Goal: Task Accomplishment & Management: Manage account settings

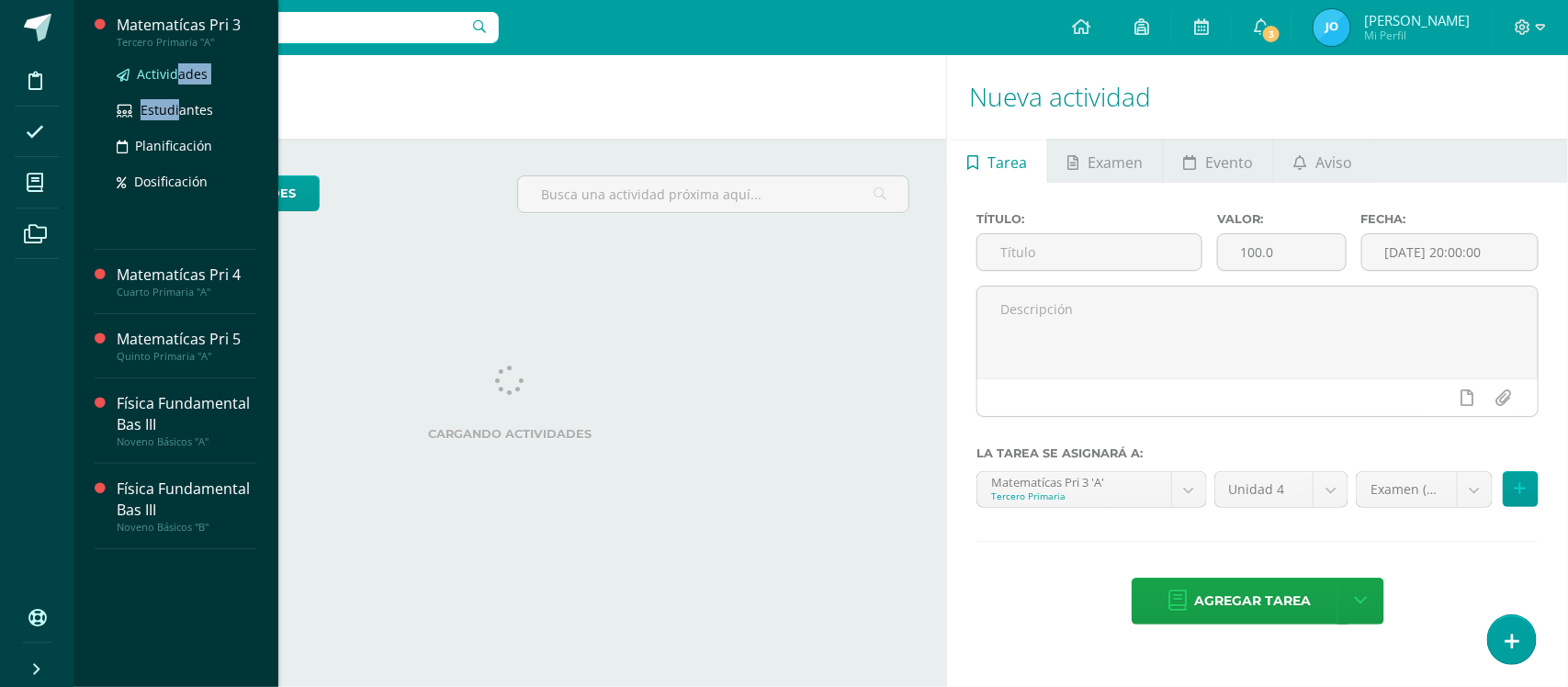
click at [179, 83] on ul "Actividades Estudiantes Planificación Dosificación" at bounding box center [187, 128] width 139 height 129
click at [175, 77] on span "Actividades" at bounding box center [172, 74] width 71 height 18
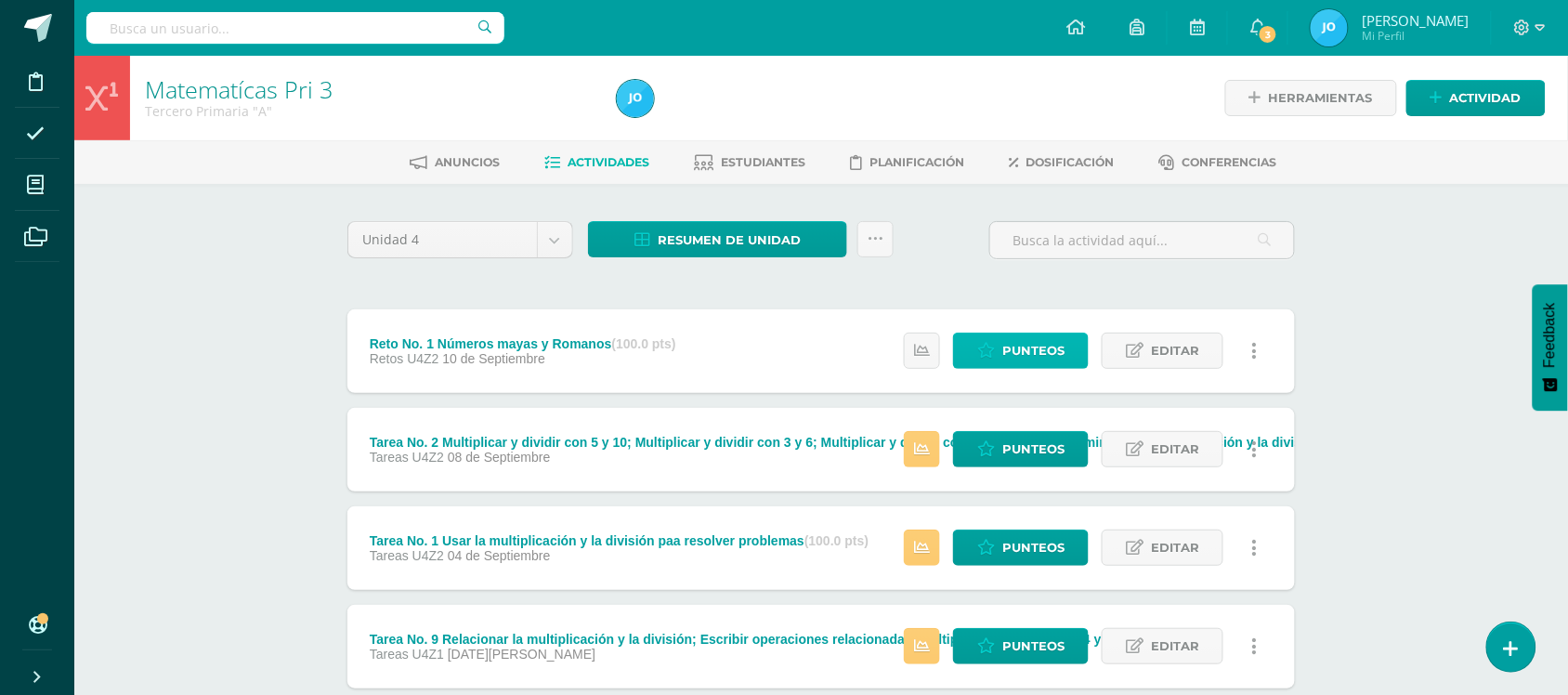
click at [1027, 340] on span "Punteos" at bounding box center [1033, 350] width 63 height 35
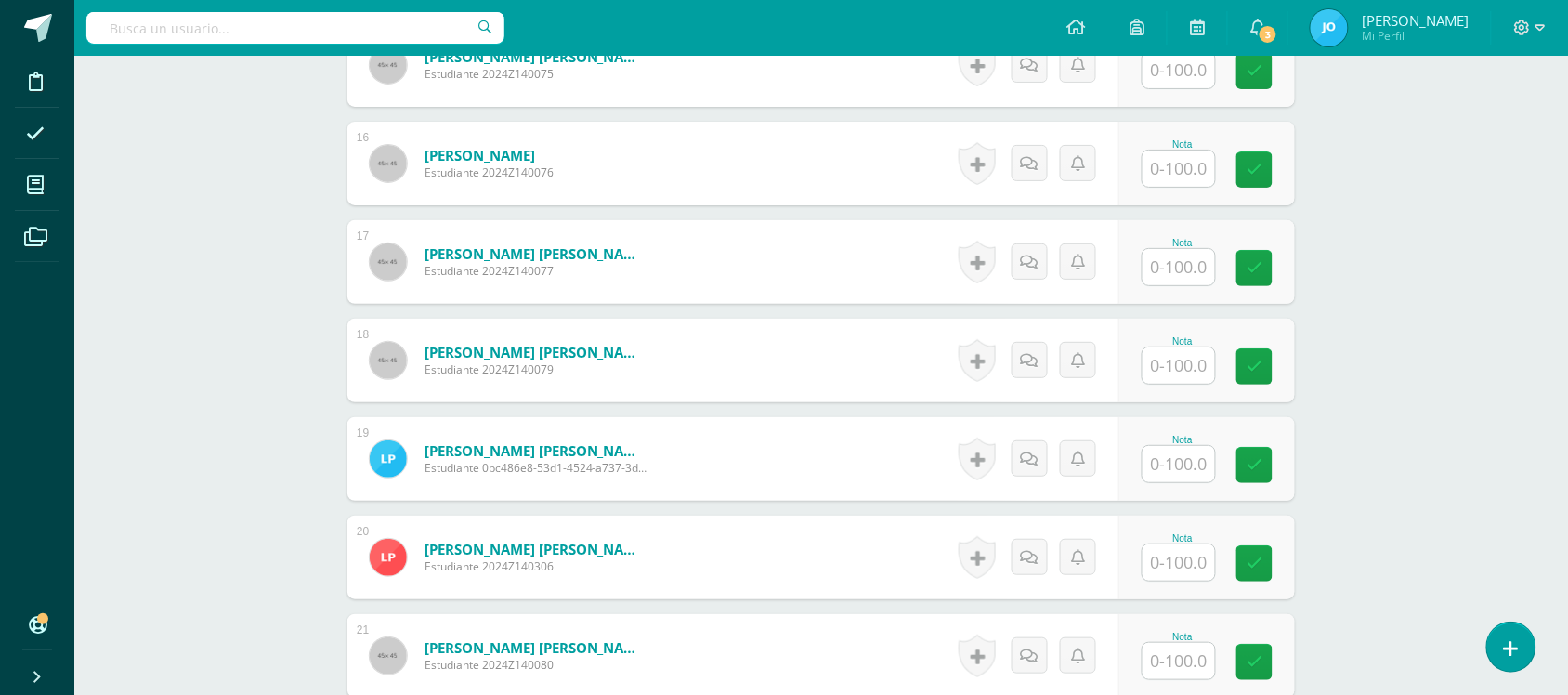
scroll to position [2344, 0]
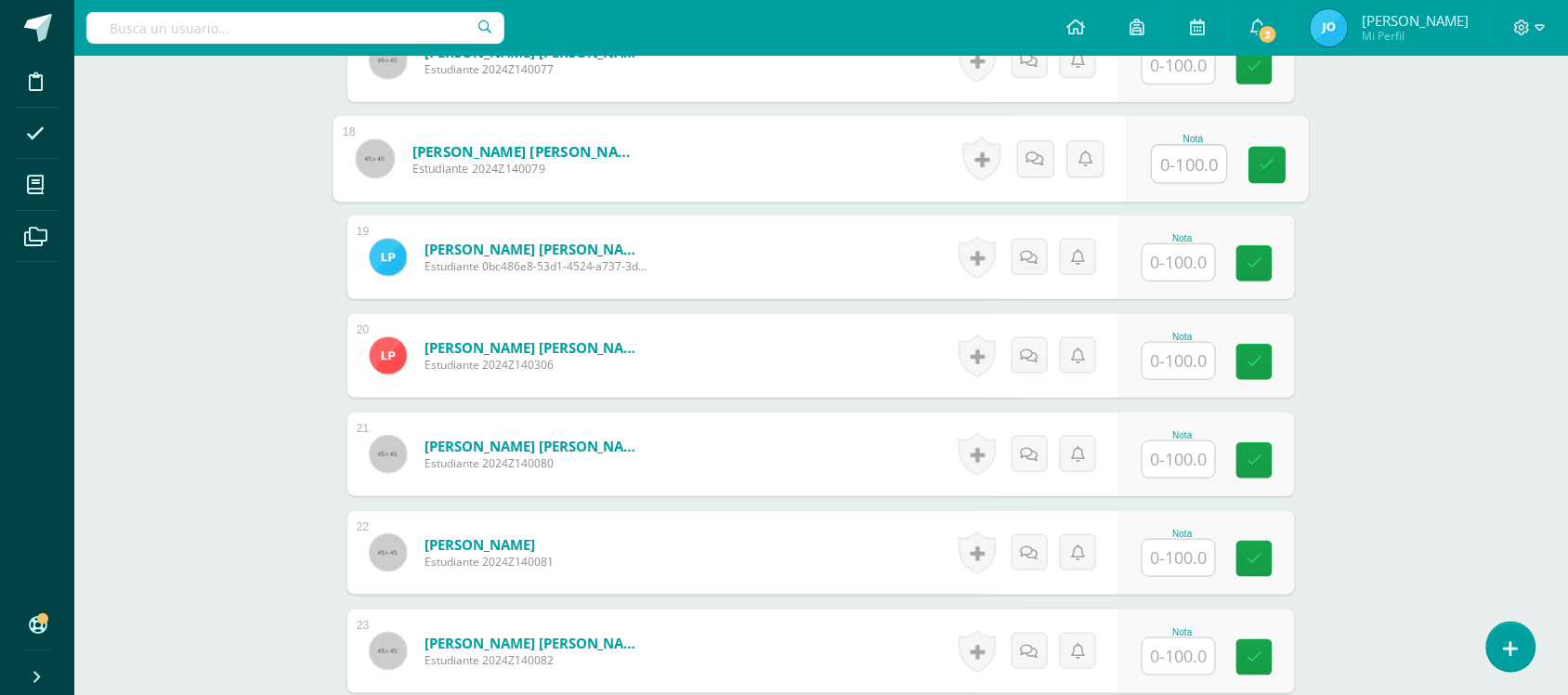
click at [1162, 164] on input "text" at bounding box center [1189, 164] width 74 height 37
type input "100"
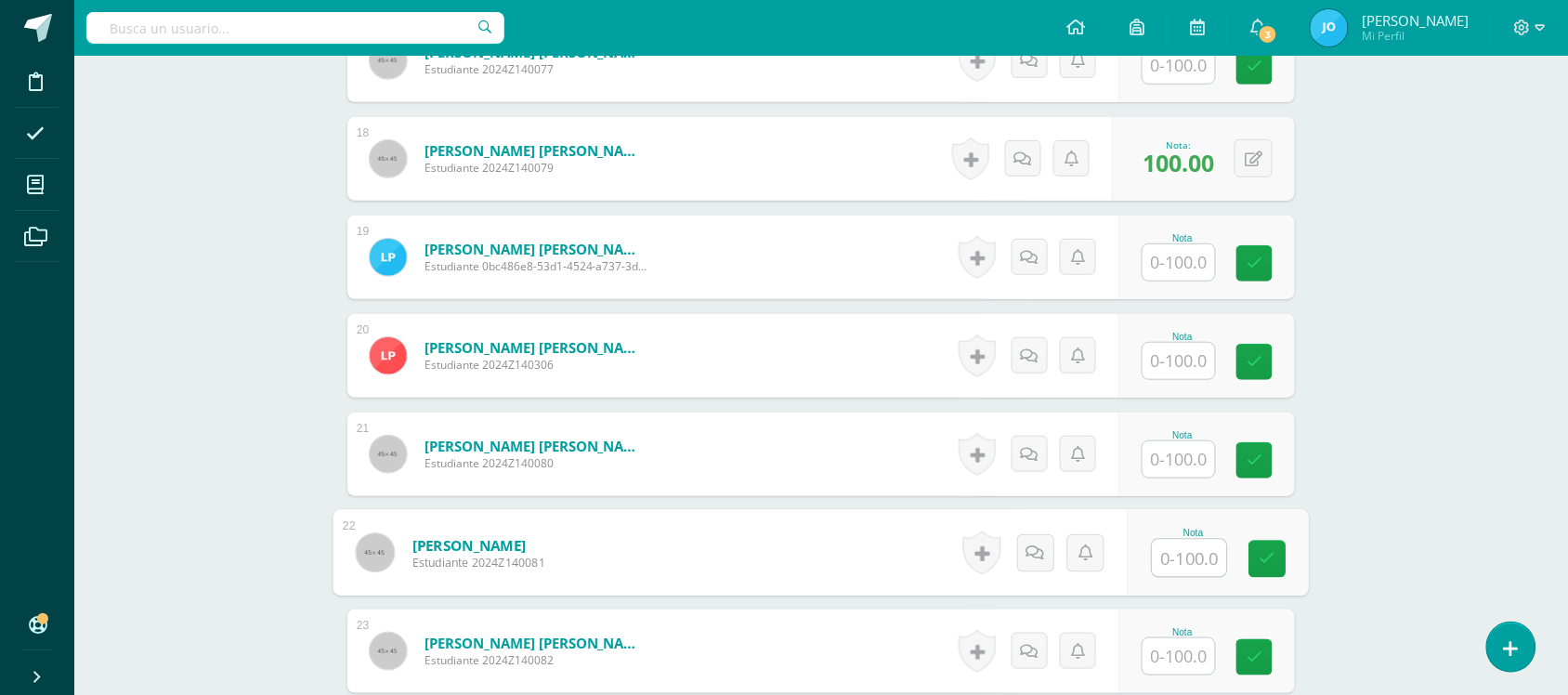
click at [1198, 541] on input "text" at bounding box center [1189, 558] width 74 height 37
type input "98"
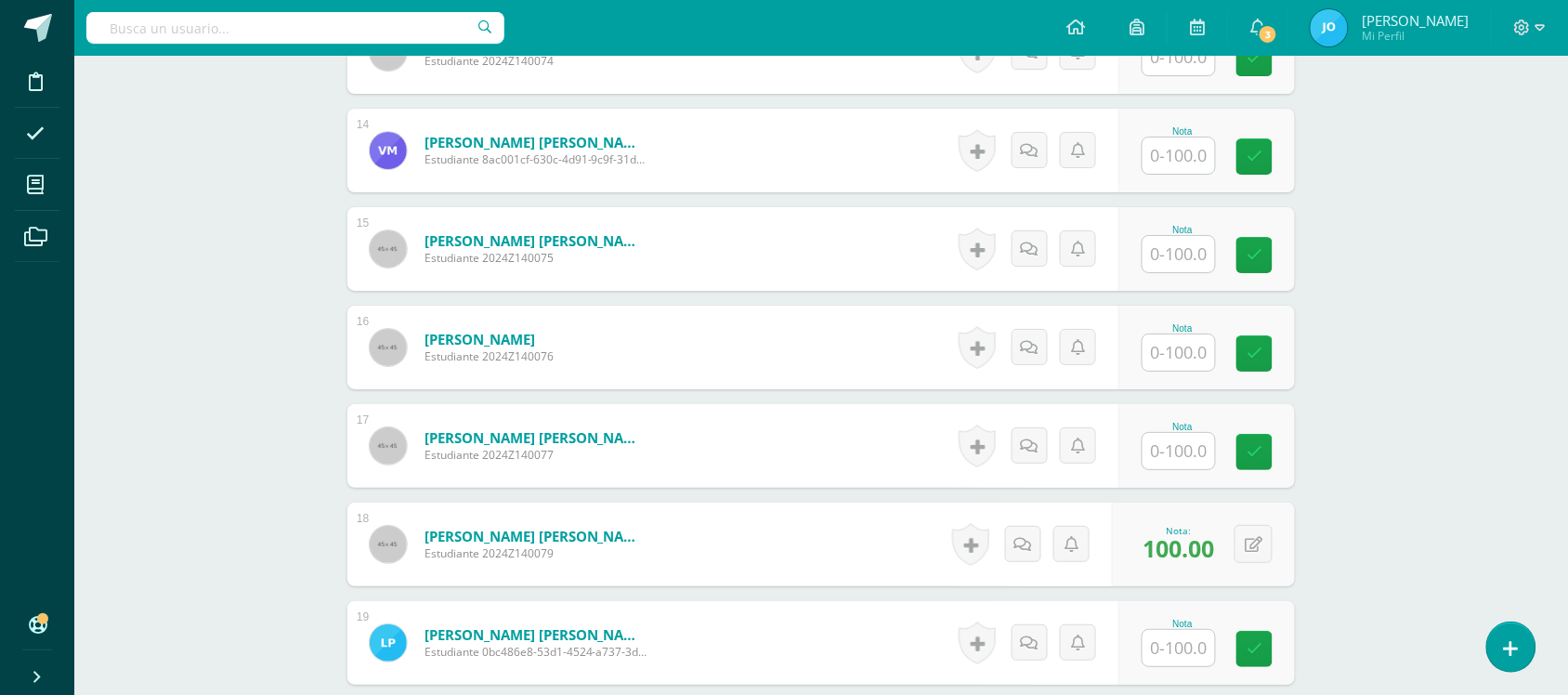
scroll to position [1929, 0]
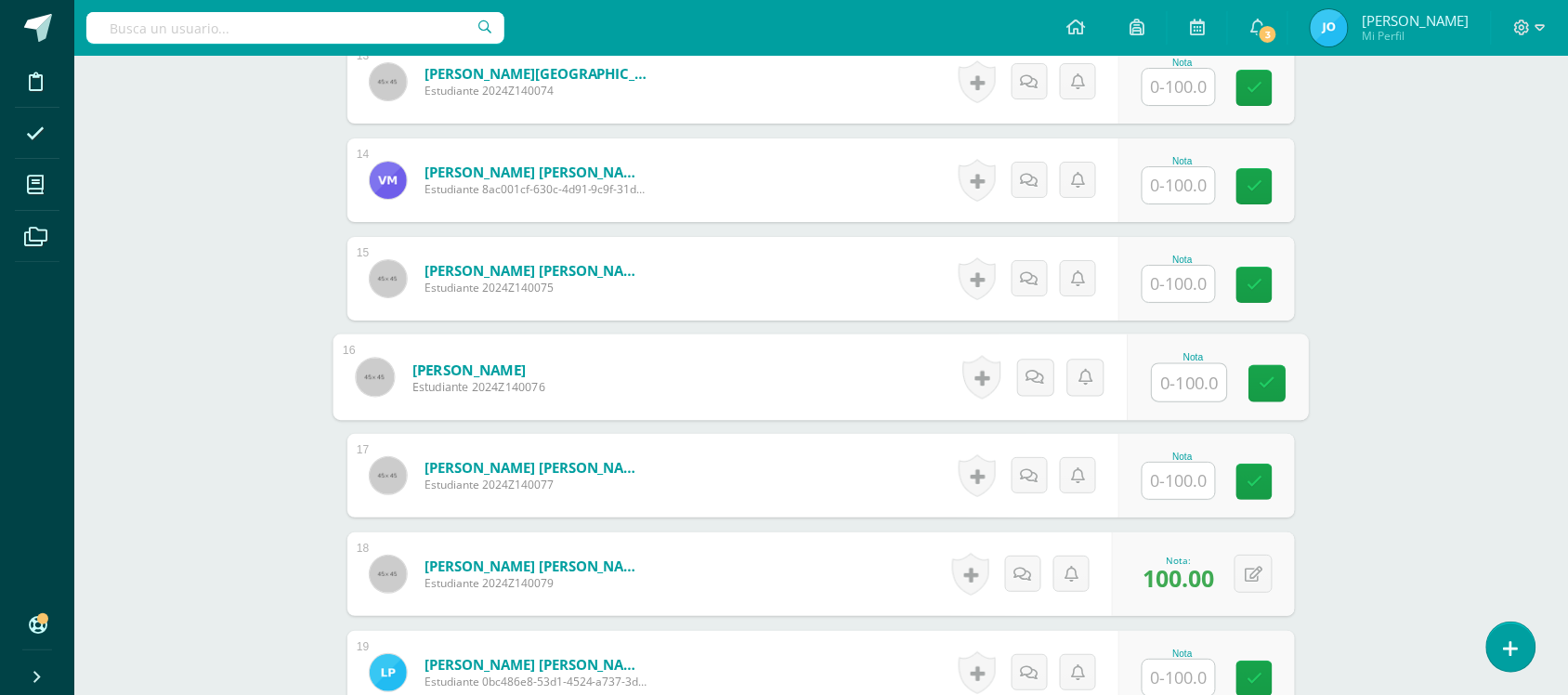
click at [1168, 374] on input "text" at bounding box center [1189, 382] width 74 height 37
type input "10"
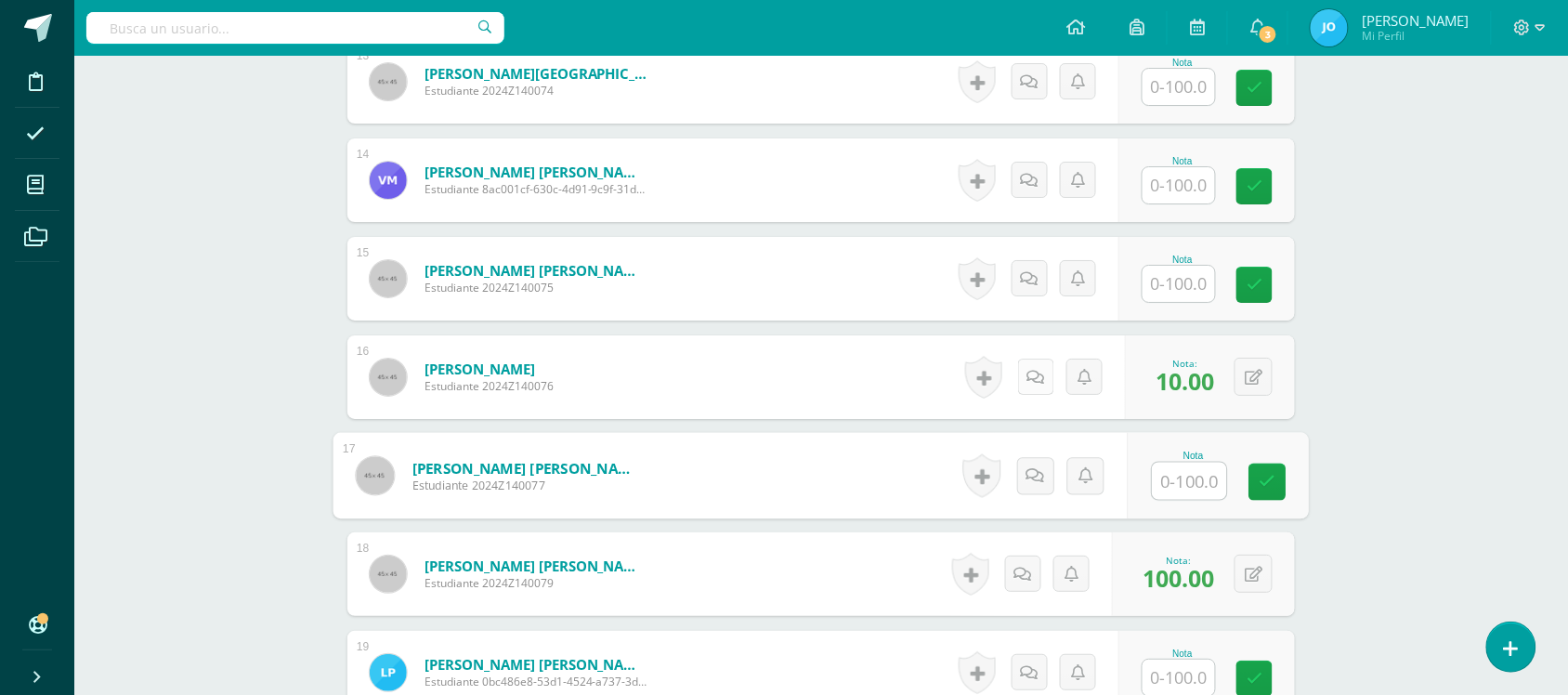
click at [1021, 368] on link at bounding box center [1036, 376] width 36 height 36
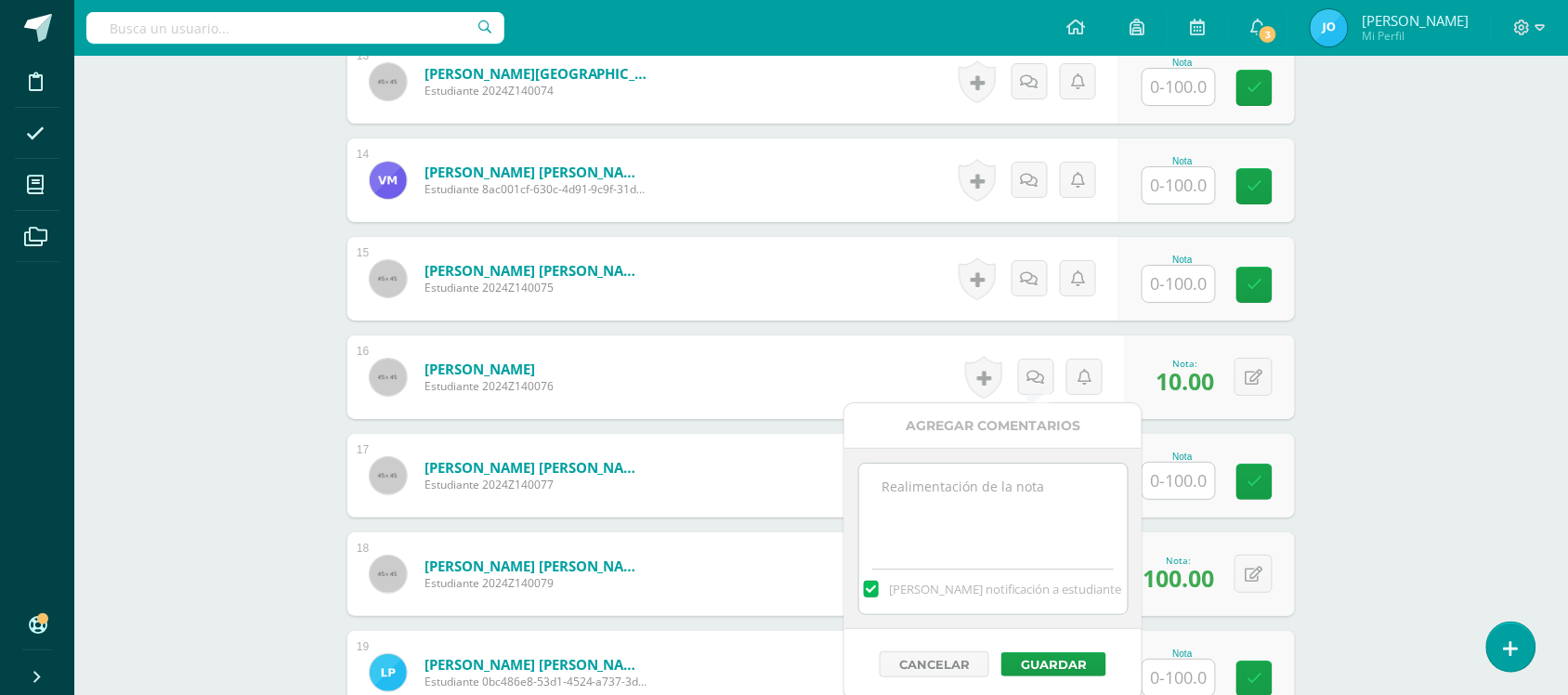
click at [1033, 513] on textarea at bounding box center [993, 510] width 268 height 93
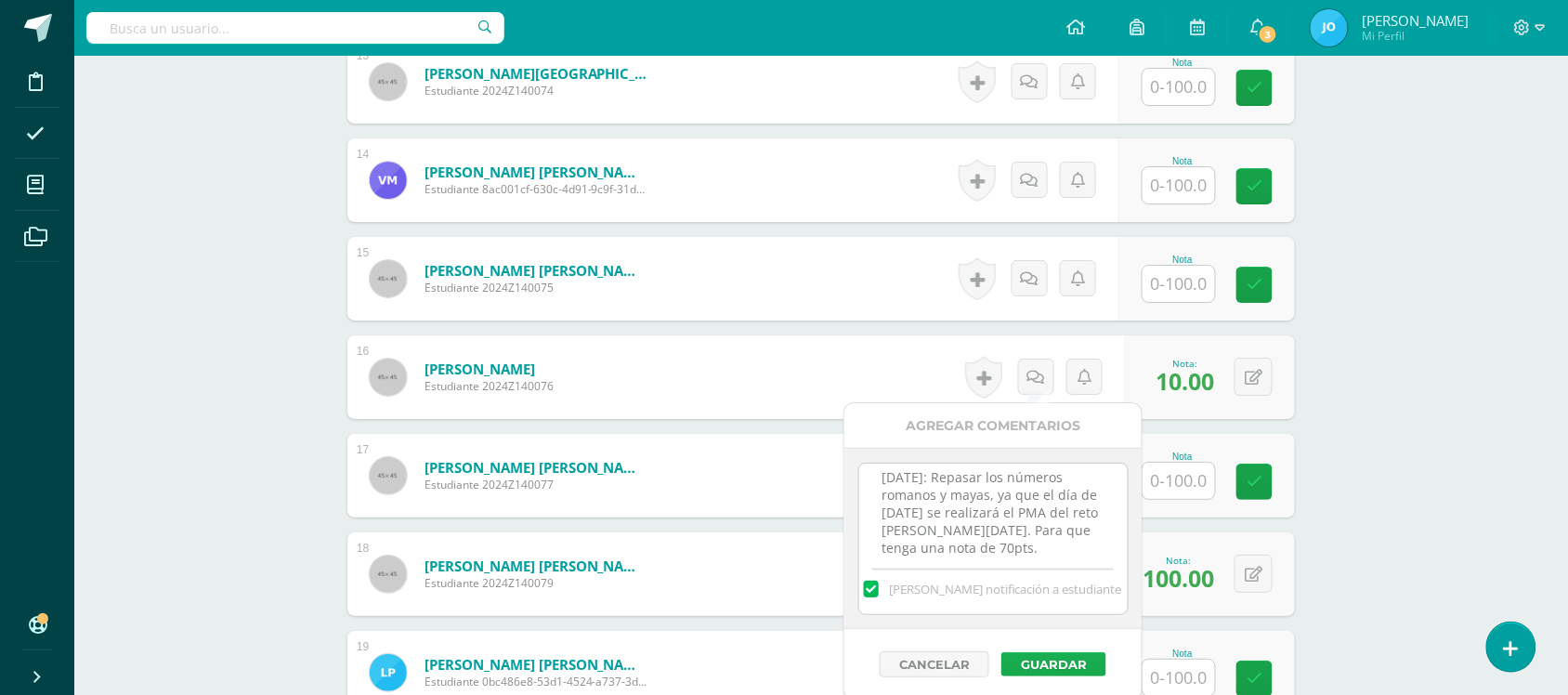
type textarea "10-09-2025: Repasar los números romanos y mayas, ya que el día de mañana se rea…"
click at [1045, 667] on button "Guardar" at bounding box center [1054, 664] width 105 height 24
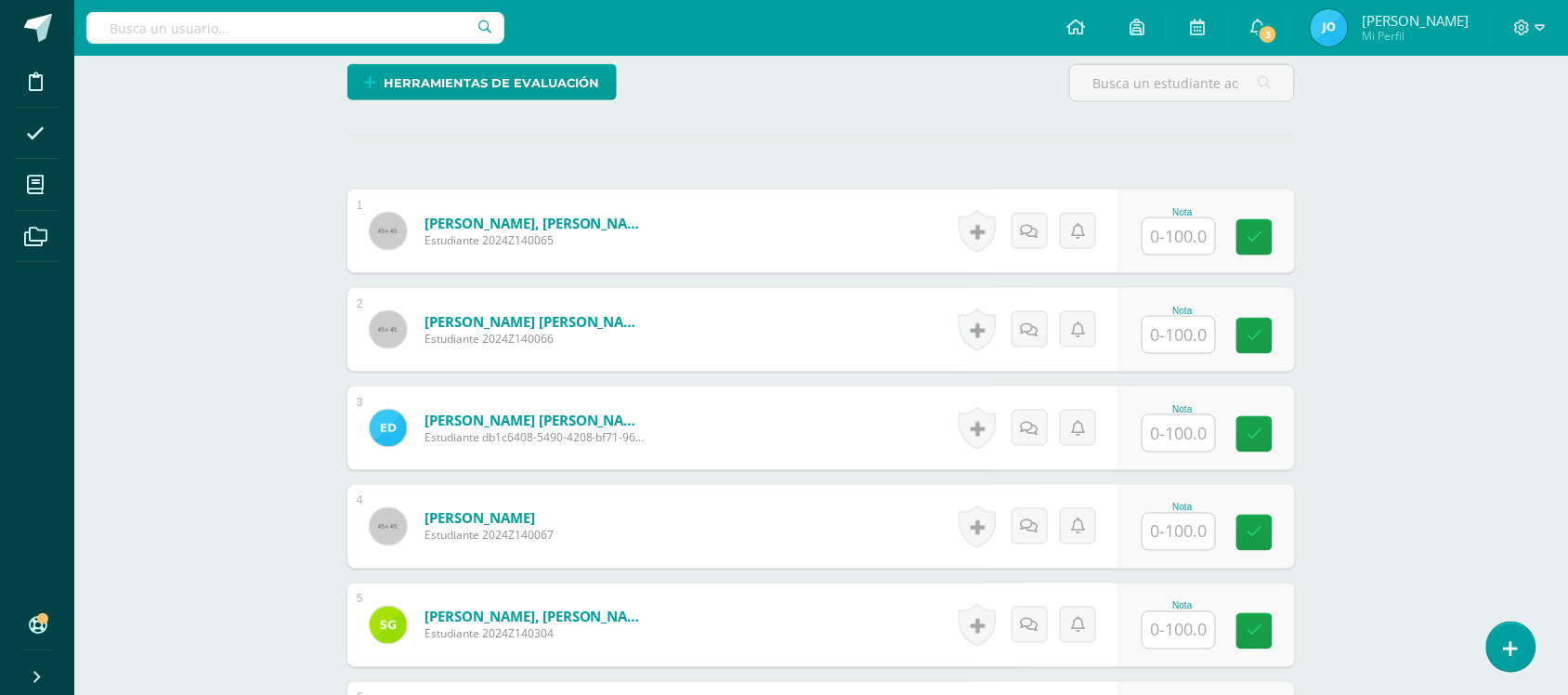
scroll to position [604, 0]
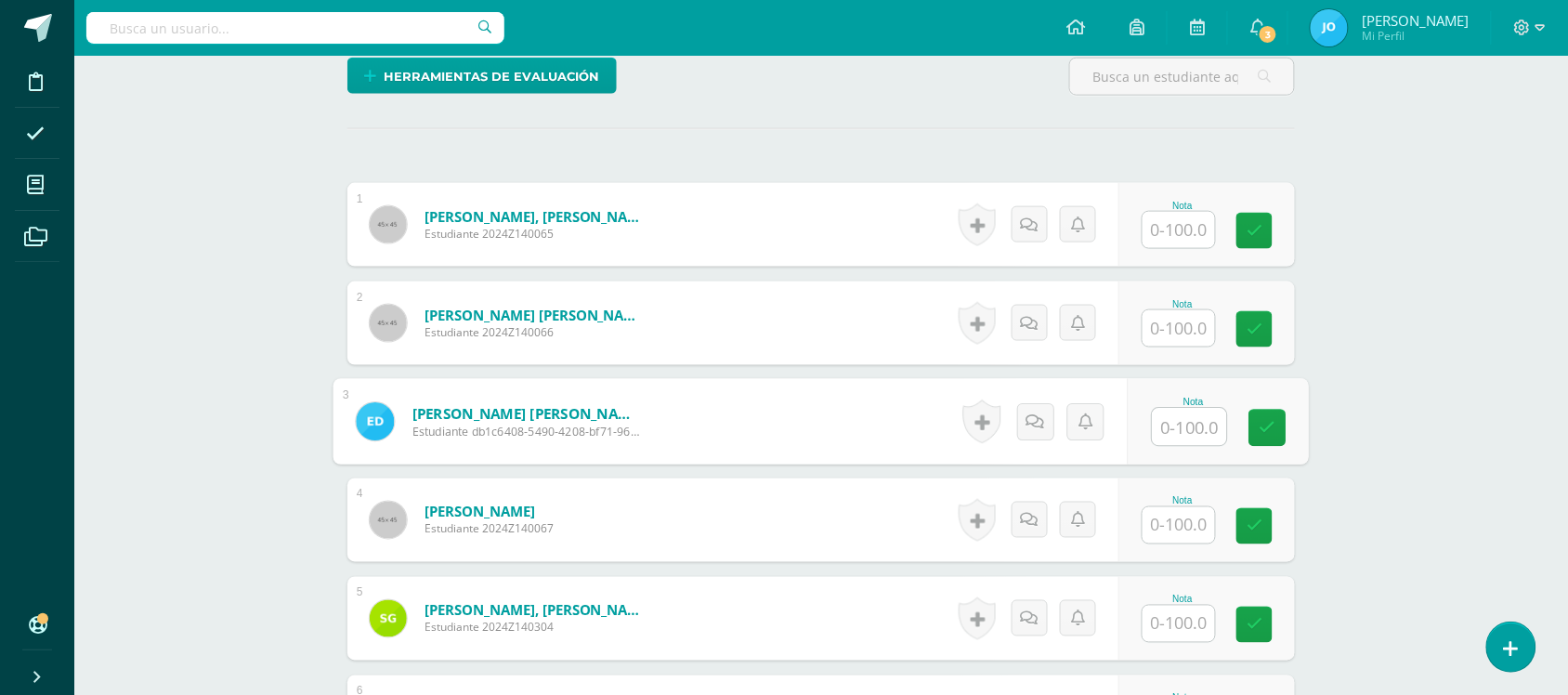
click at [1161, 425] on input "text" at bounding box center [1189, 427] width 74 height 37
type input "100"
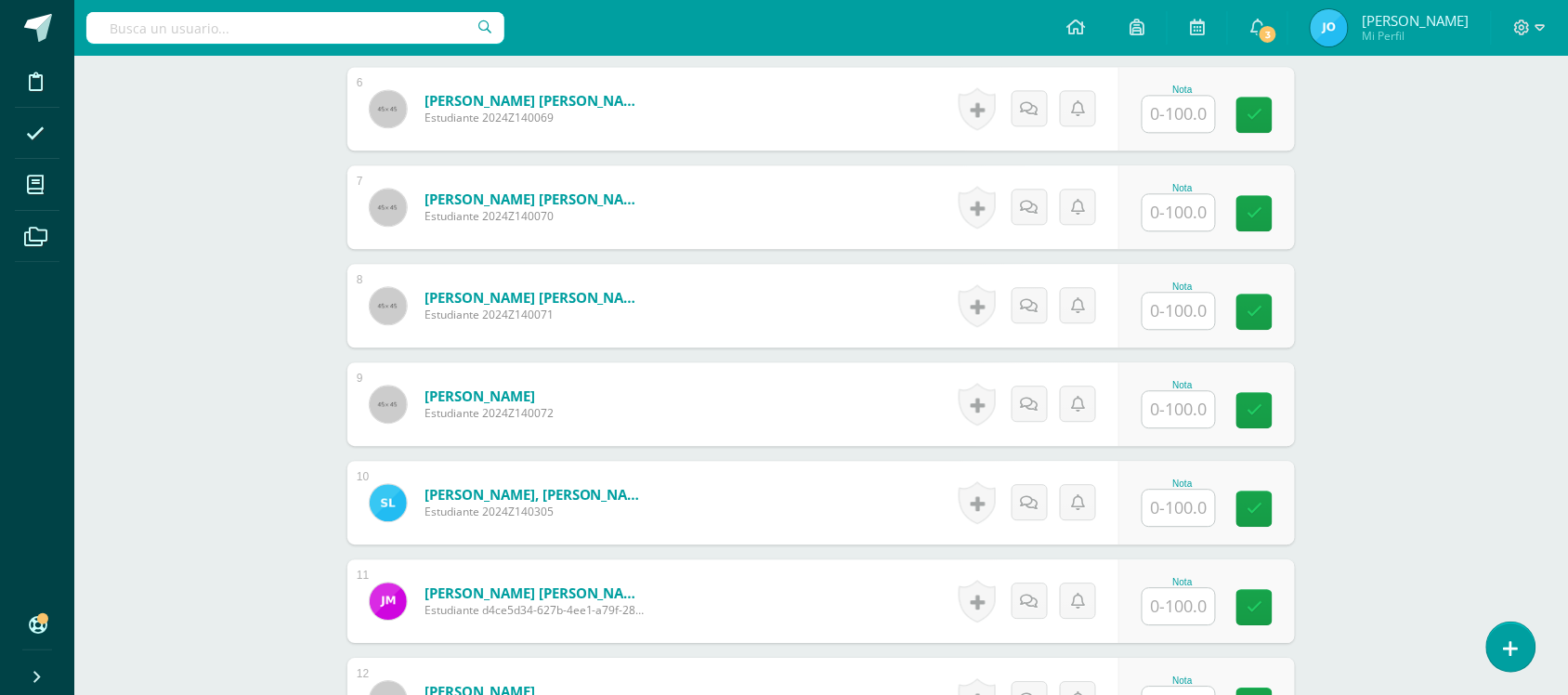
scroll to position [1420, 0]
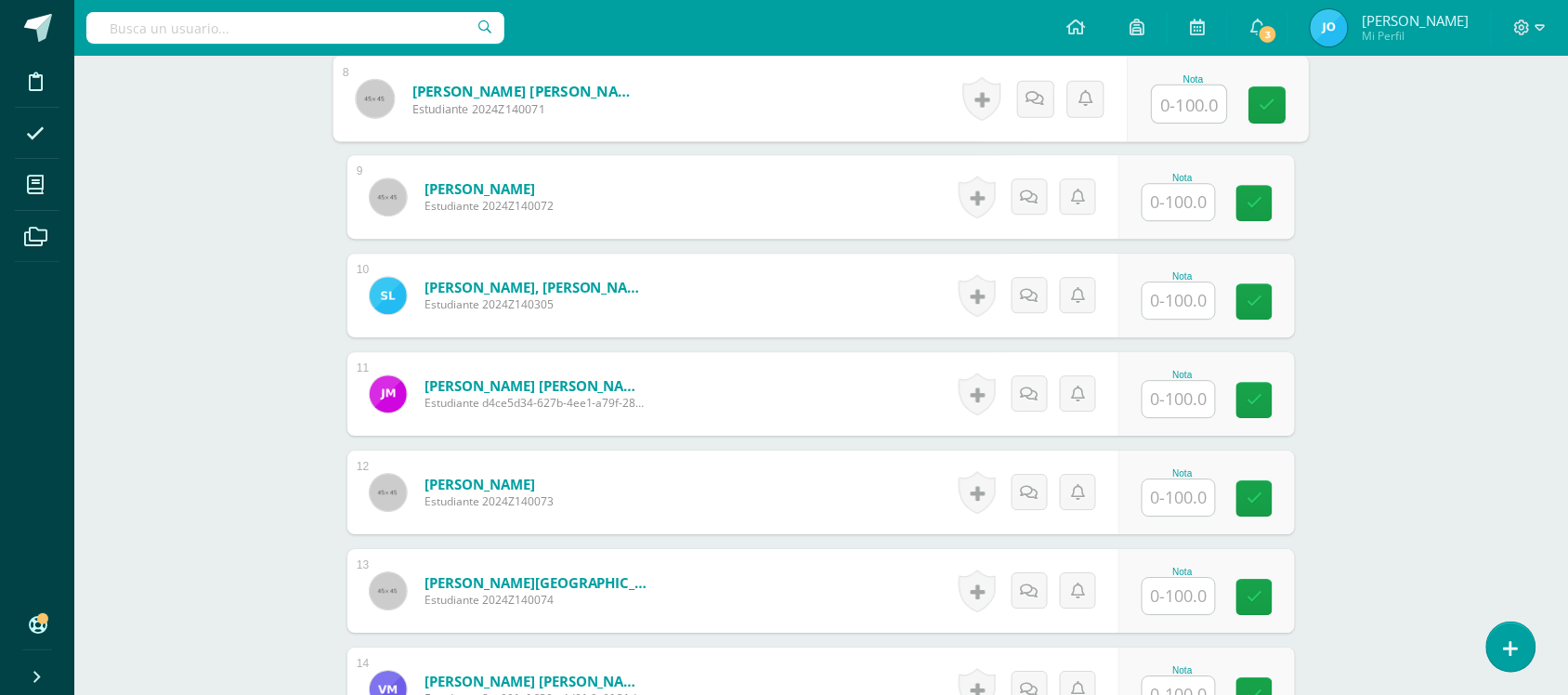
click at [1182, 107] on input "text" at bounding box center [1189, 103] width 74 height 37
type input "90"
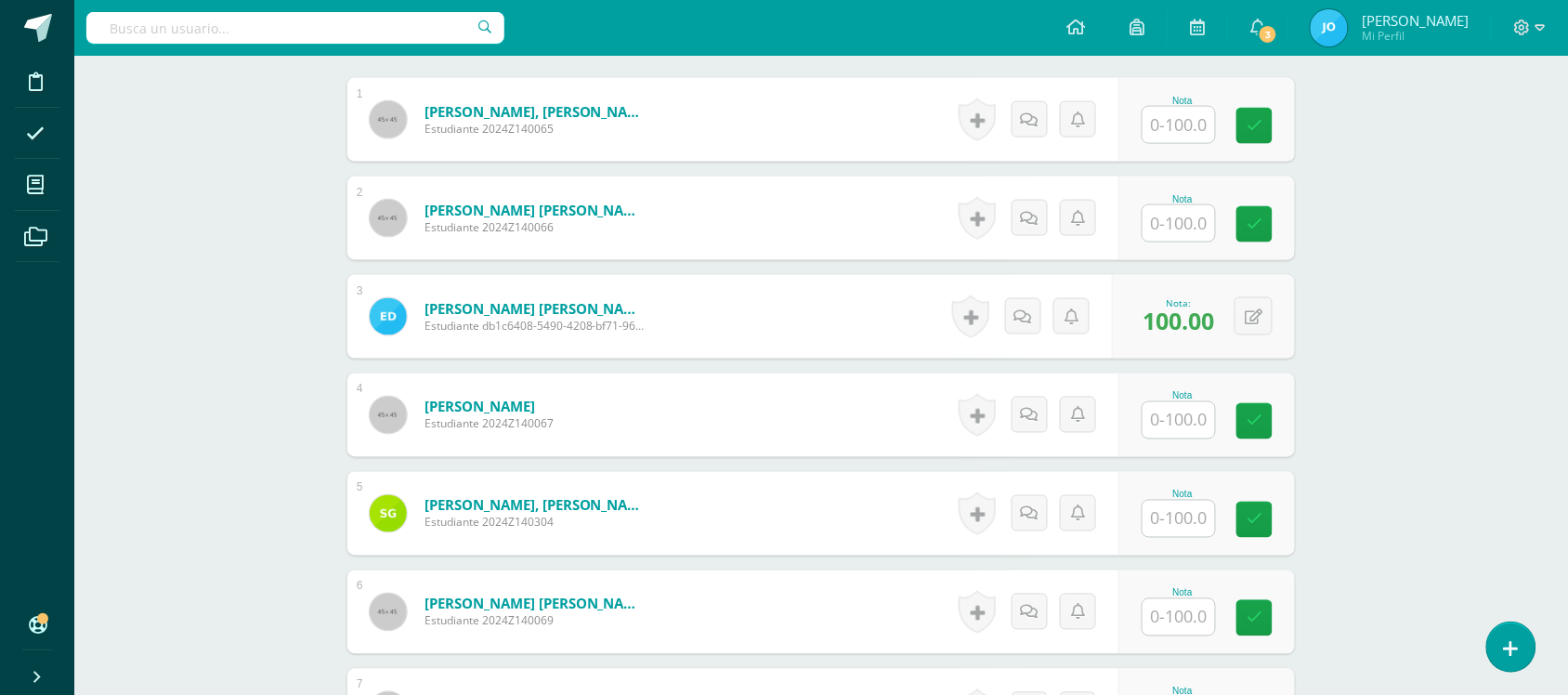
scroll to position [760, 0]
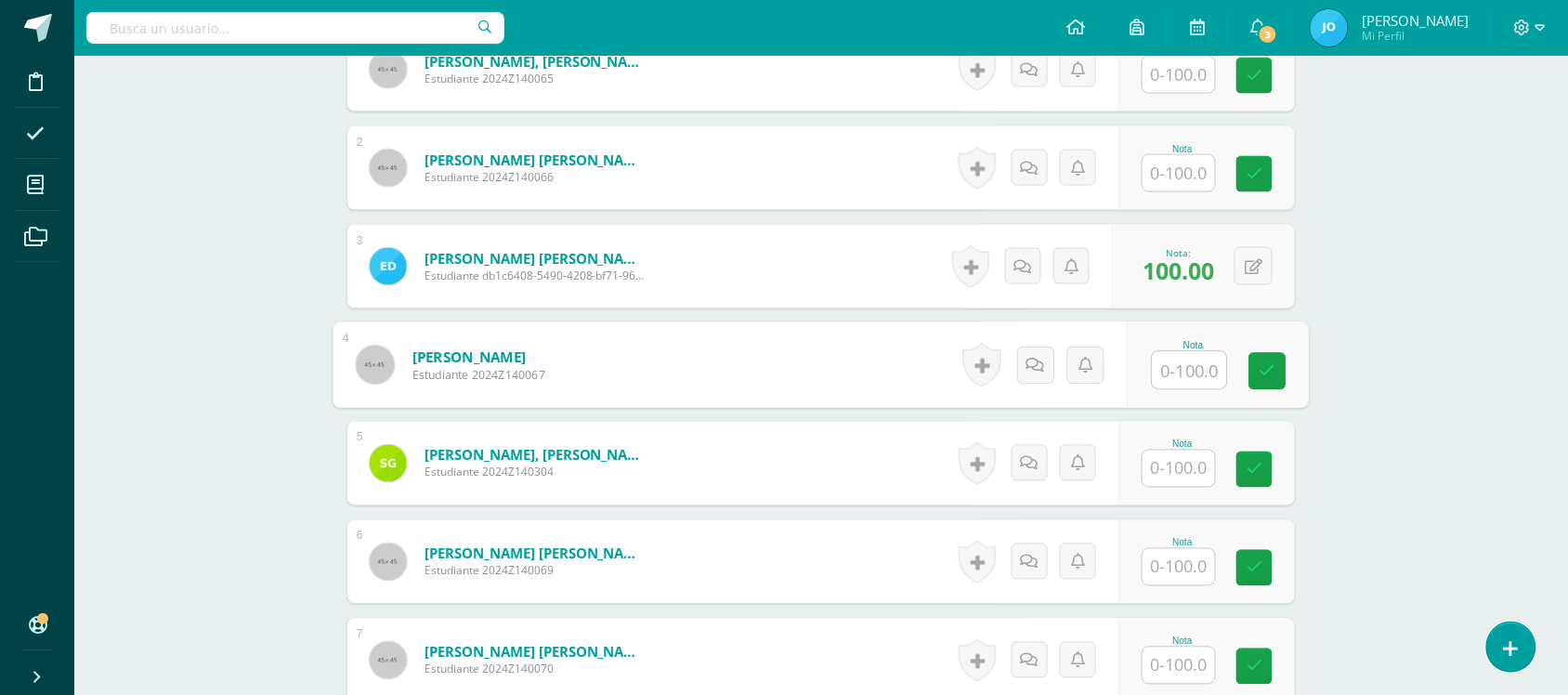
click at [1196, 369] on input "text" at bounding box center [1189, 370] width 74 height 37
type input "90"
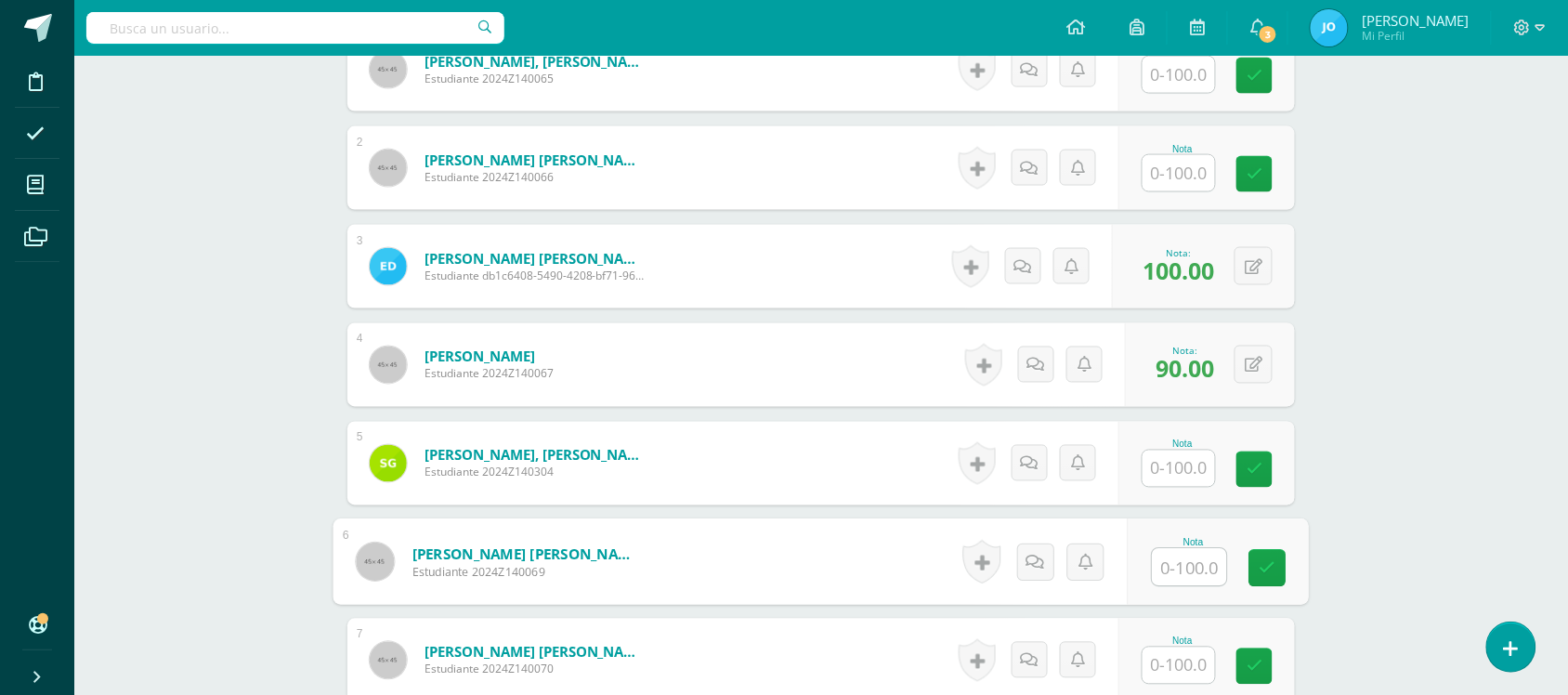
click at [1180, 574] on input "text" at bounding box center [1189, 567] width 74 height 37
type input "98"
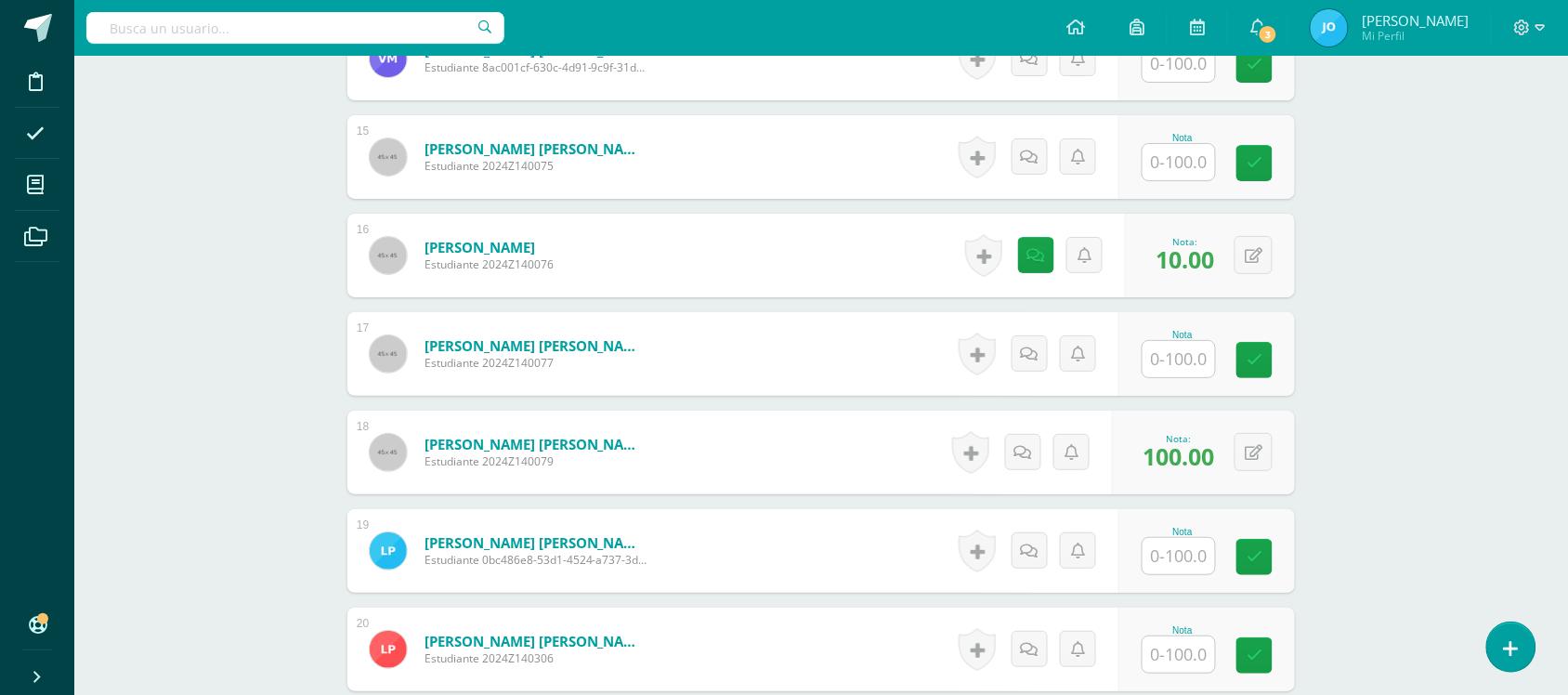
scroll to position [2101, 0]
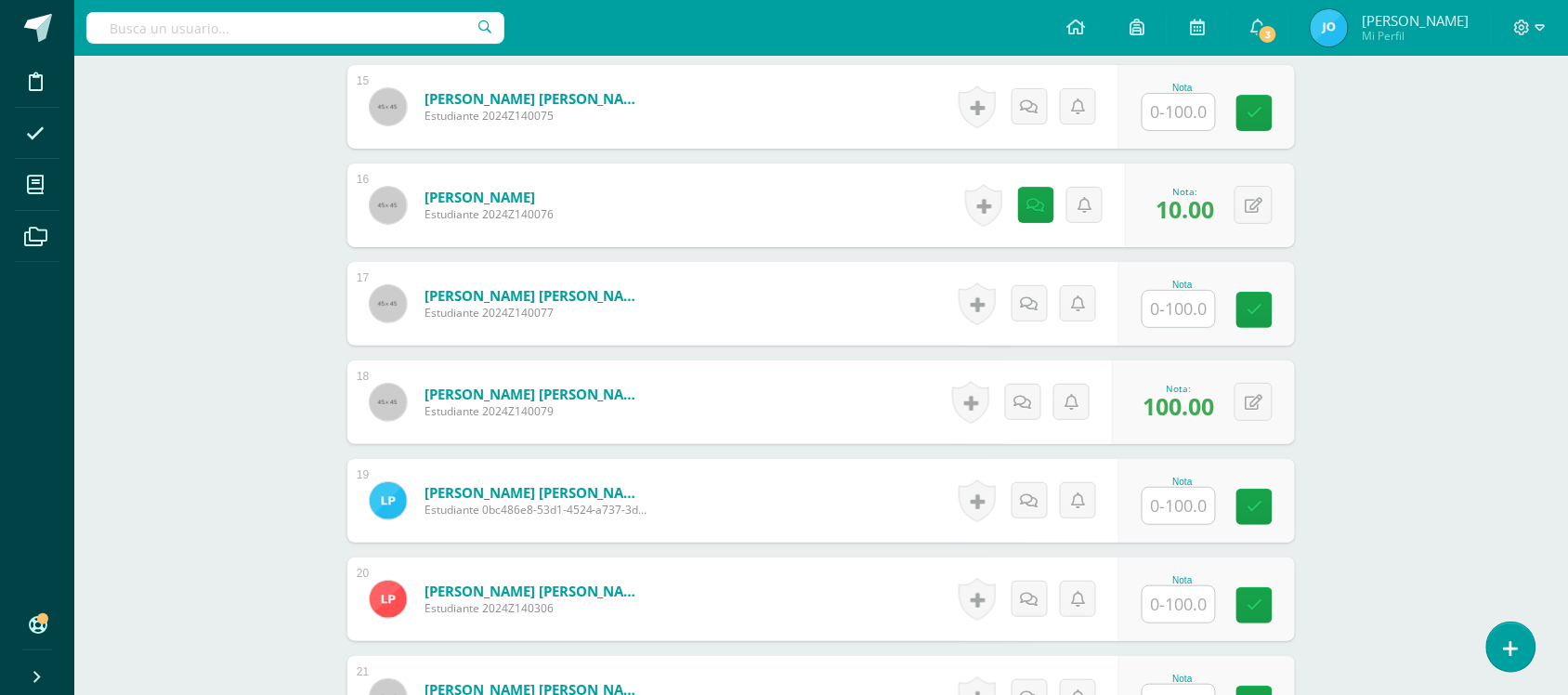
click at [1170, 590] on input "text" at bounding box center [1178, 604] width 72 height 36
type input "50"
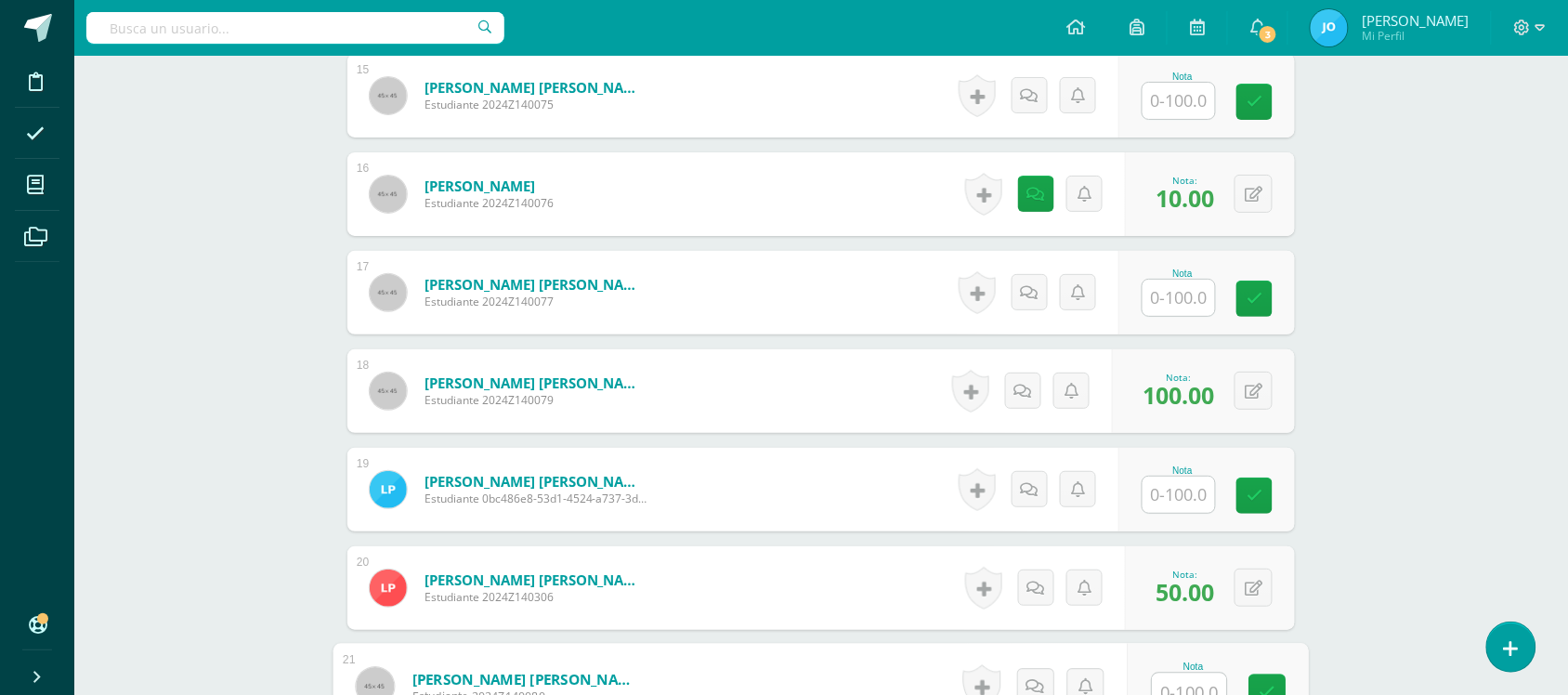
scroll to position [2119, 0]
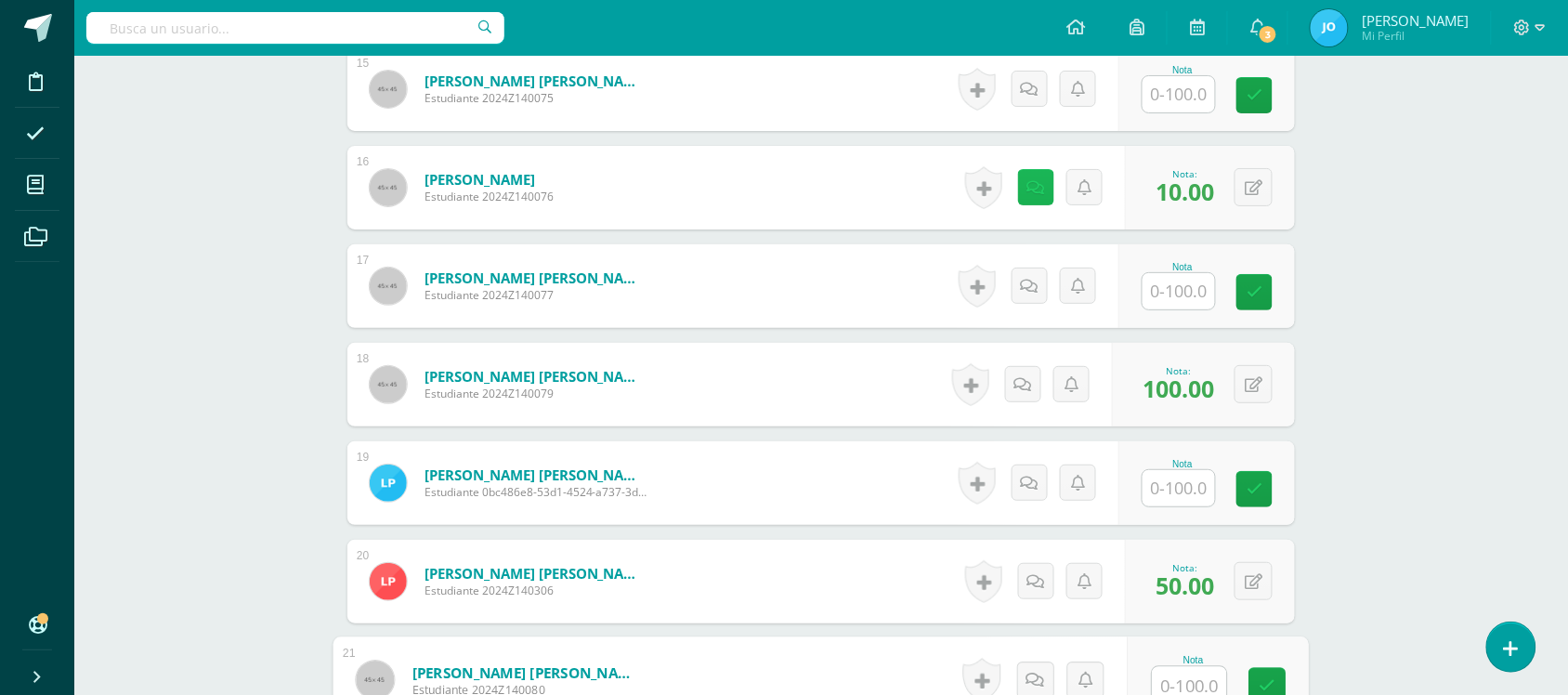
click at [1024, 188] on link at bounding box center [1036, 187] width 36 height 36
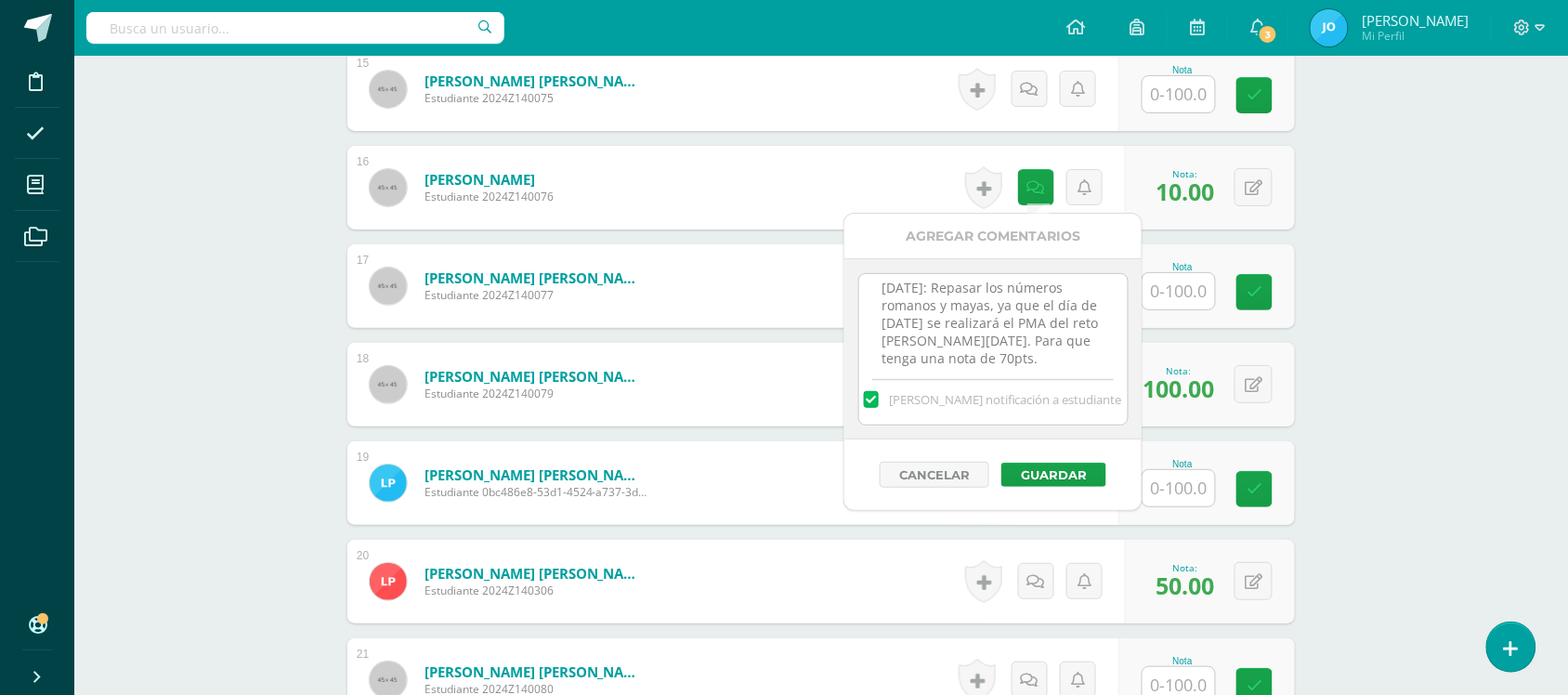
scroll to position [22, 0]
drag, startPoint x: 866, startPoint y: 289, endPoint x: 1052, endPoint y: 381, distance: 207.5
click at [1052, 381] on div "10-09-2025: Repasar los números romanos y mayas, ya que el día de mañana se rea…" at bounding box center [993, 348] width 270 height 152
click at [962, 477] on button "Cancelar" at bounding box center [934, 475] width 109 height 26
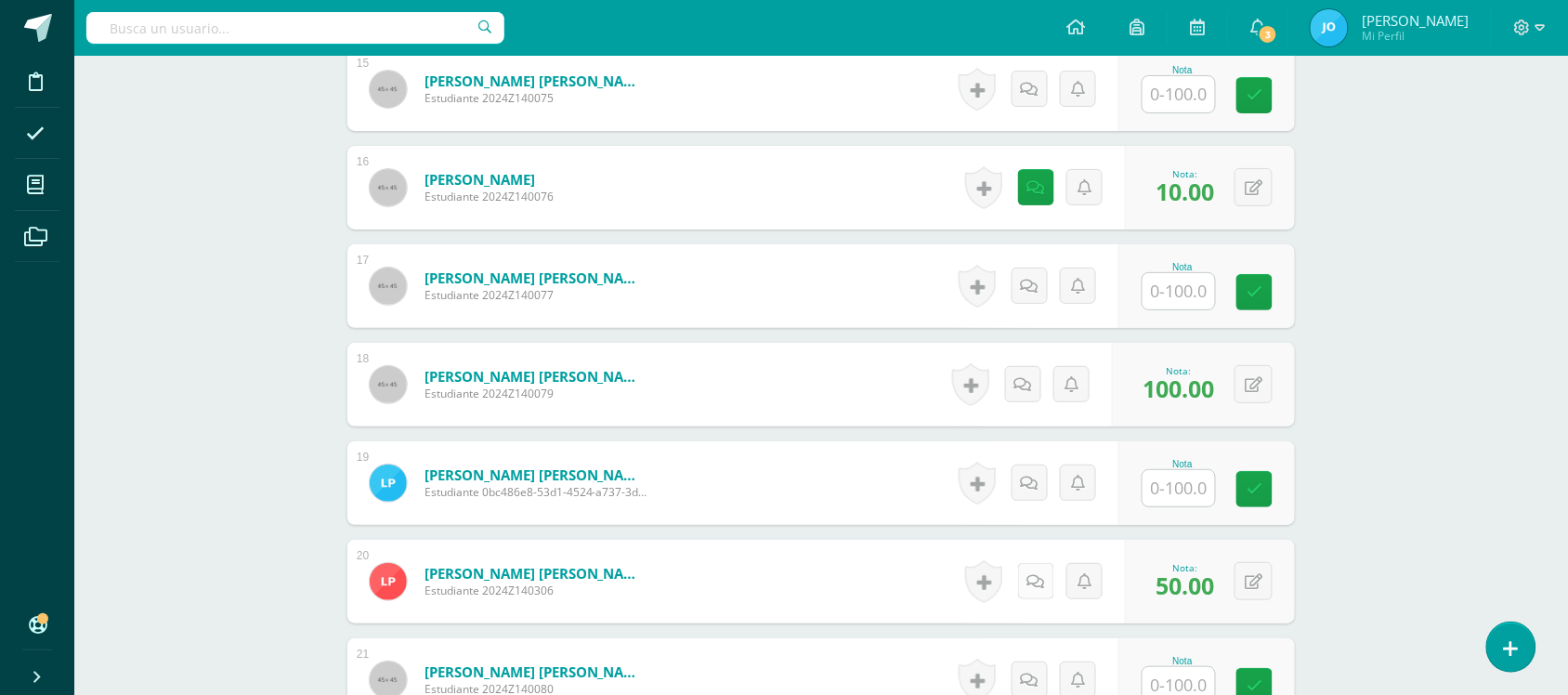
click at [1032, 581] on icon at bounding box center [1036, 582] width 18 height 16
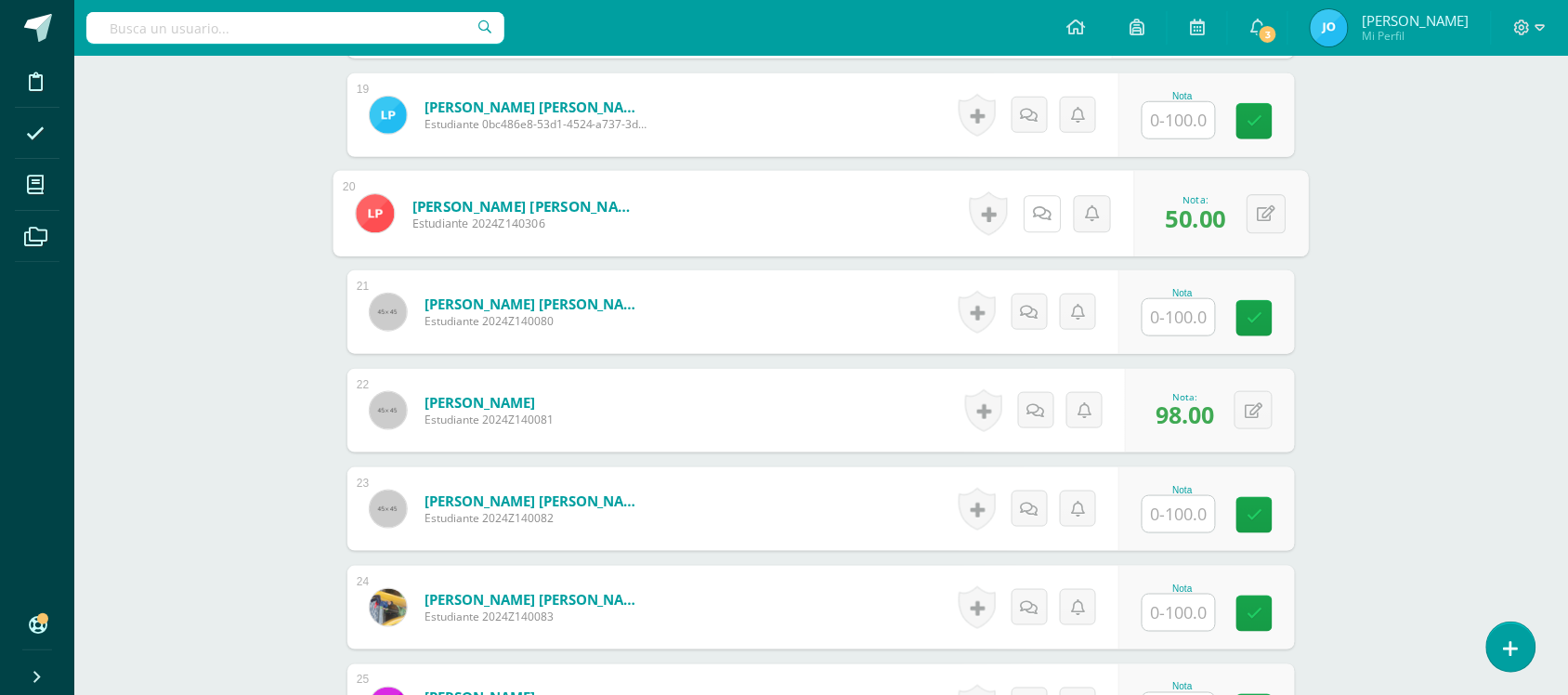
scroll to position [2497, 0]
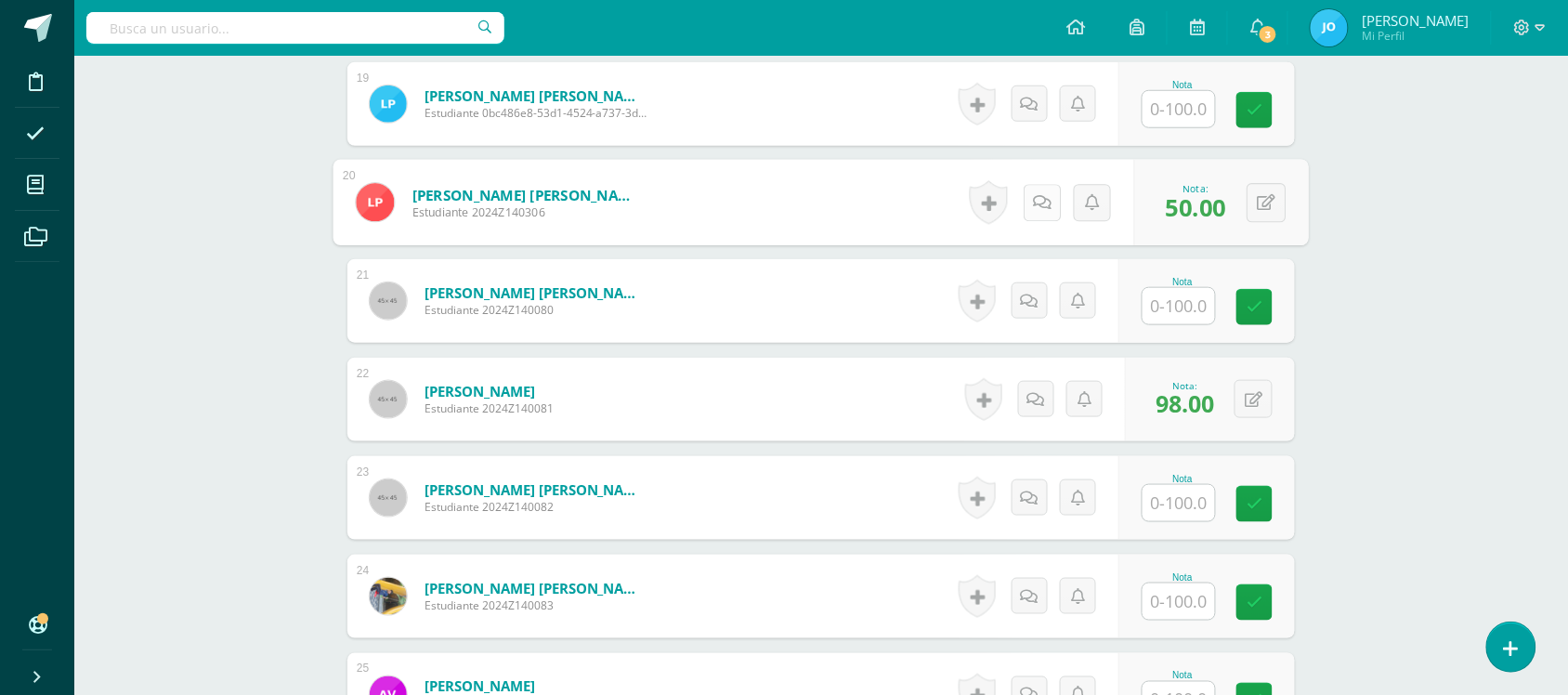
click at [1033, 196] on icon at bounding box center [1042, 203] width 19 height 16
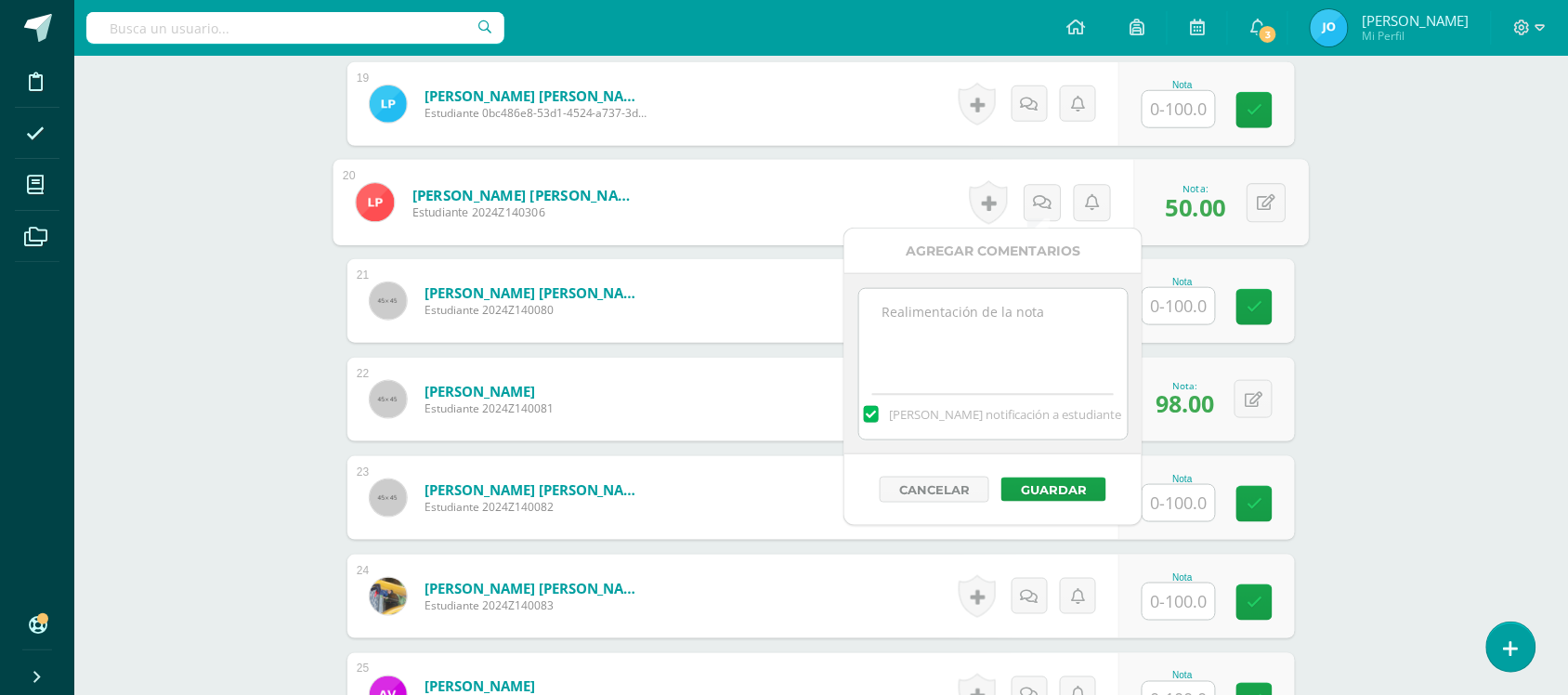
click at [973, 326] on textarea at bounding box center [993, 336] width 268 height 93
paste textarea "10-09-2025: Repasar los números romanos y mayas, ya que el día de mañana se rea…"
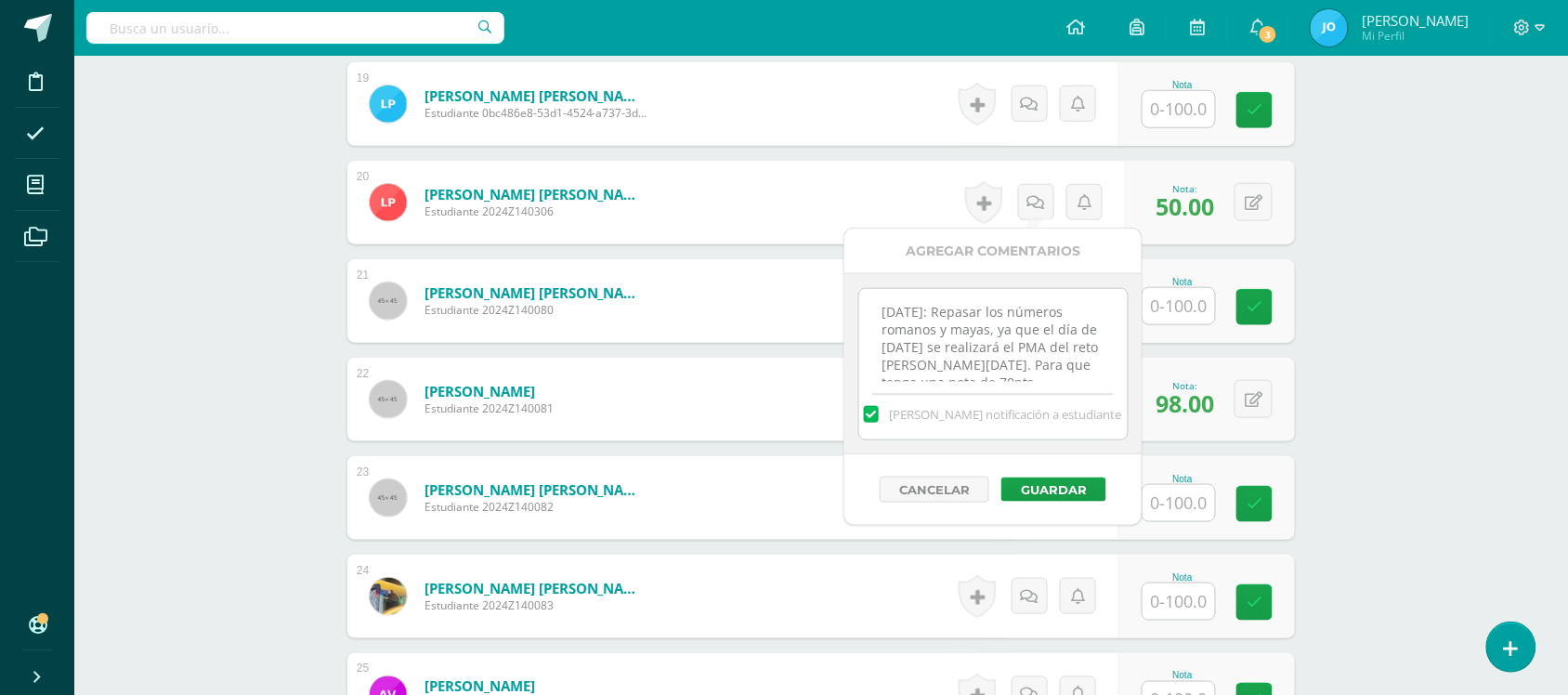
scroll to position [7, 0]
type textarea "10-09-2025: Repasar los números romanos y mayas, ya que el día de mañana se rea…"
click at [1048, 487] on button "Guardar" at bounding box center [1054, 489] width 105 height 24
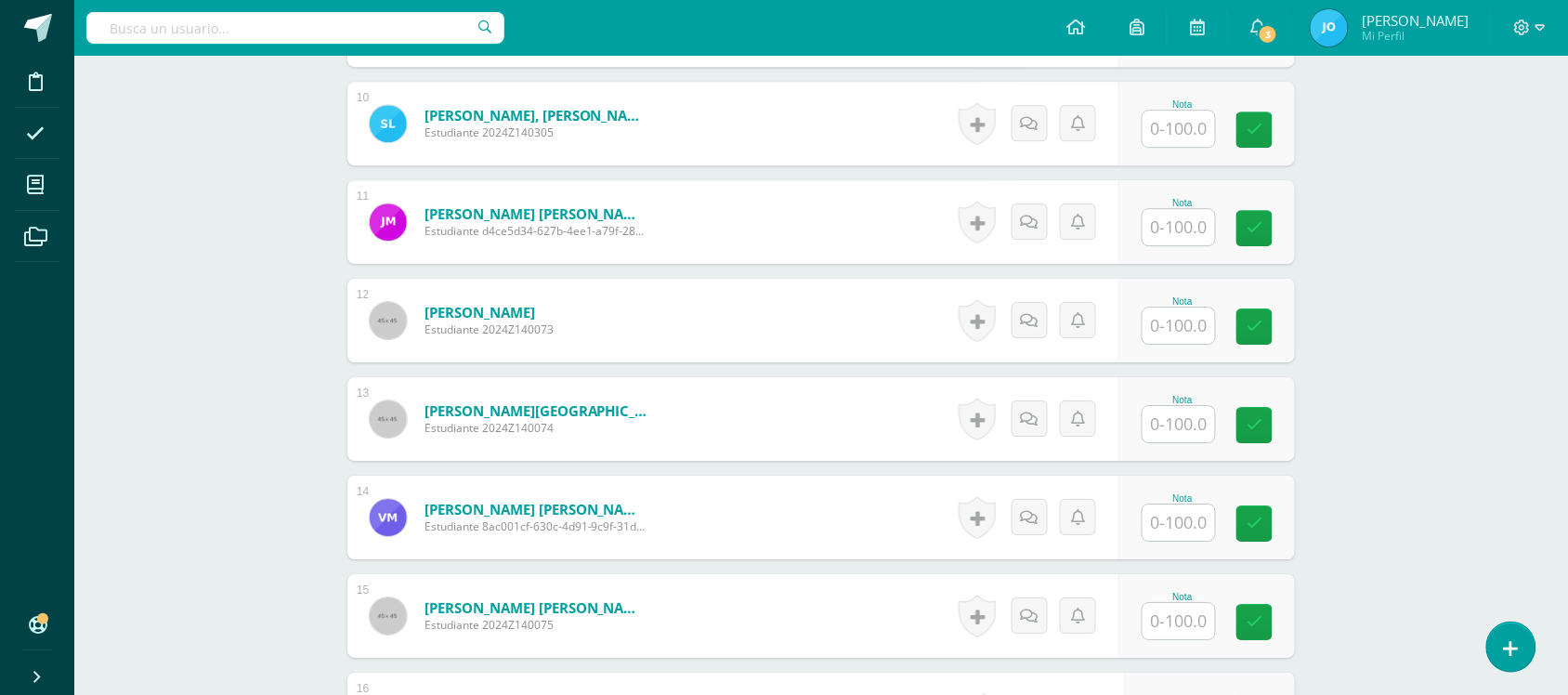
scroll to position [1598, 0]
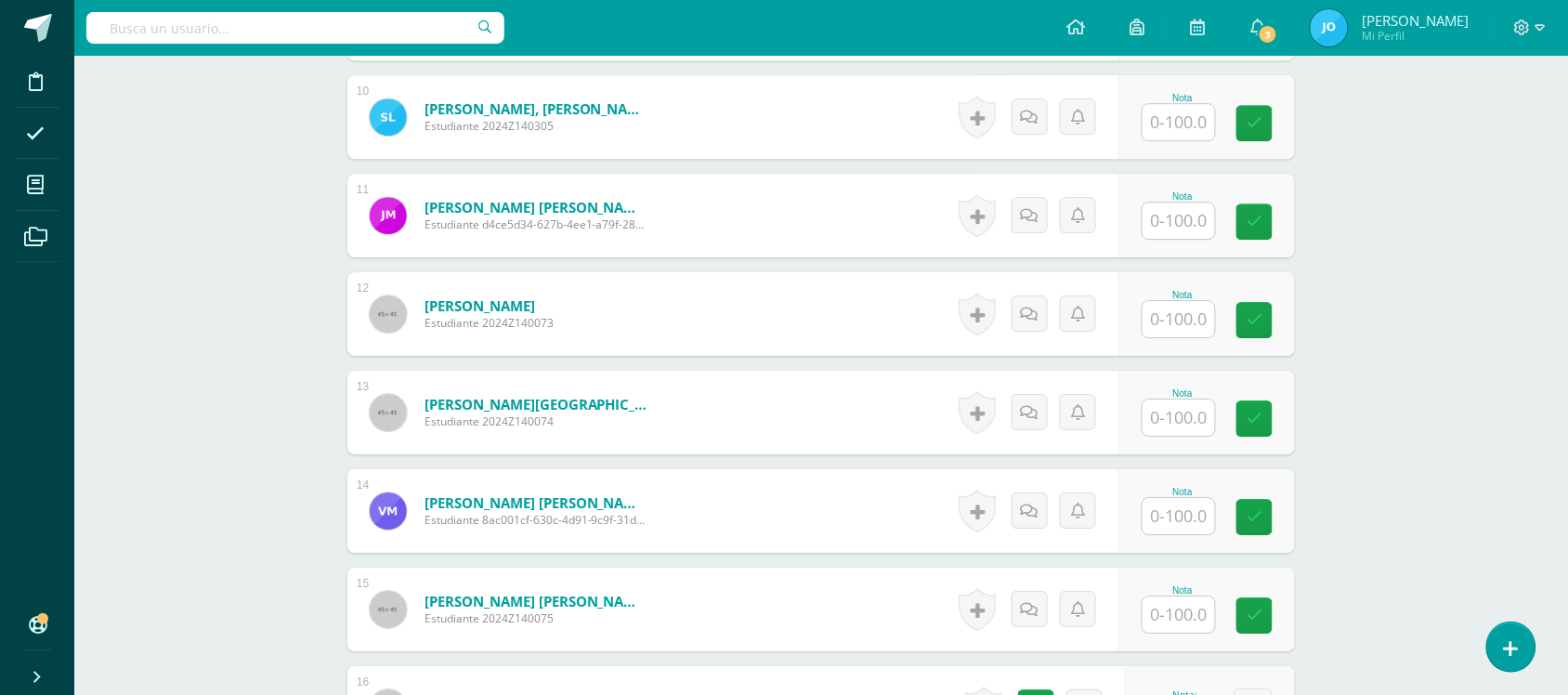
click at [1171, 308] on input "text" at bounding box center [1178, 319] width 72 height 36
type input "100"
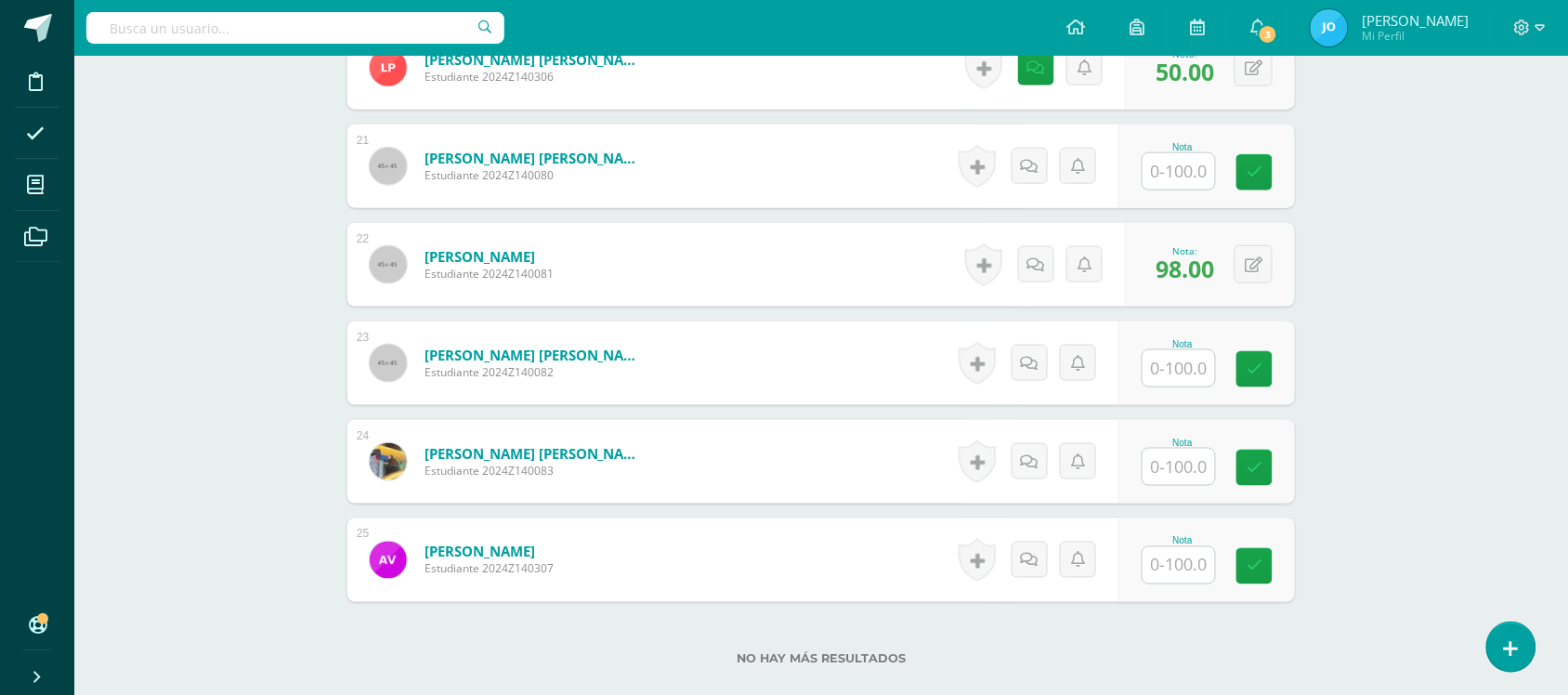
scroll to position [2613, 0]
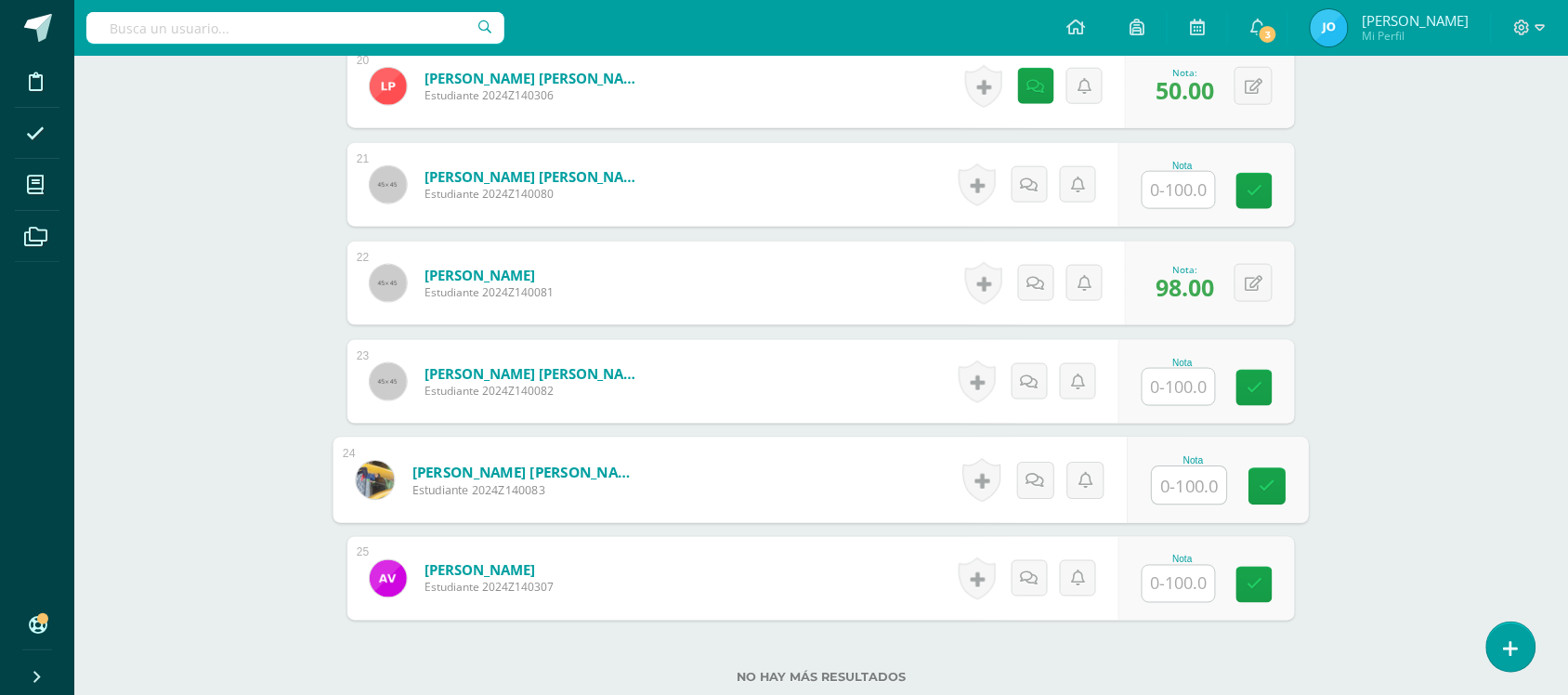
click at [1189, 475] on input "text" at bounding box center [1189, 486] width 74 height 37
type input "90"
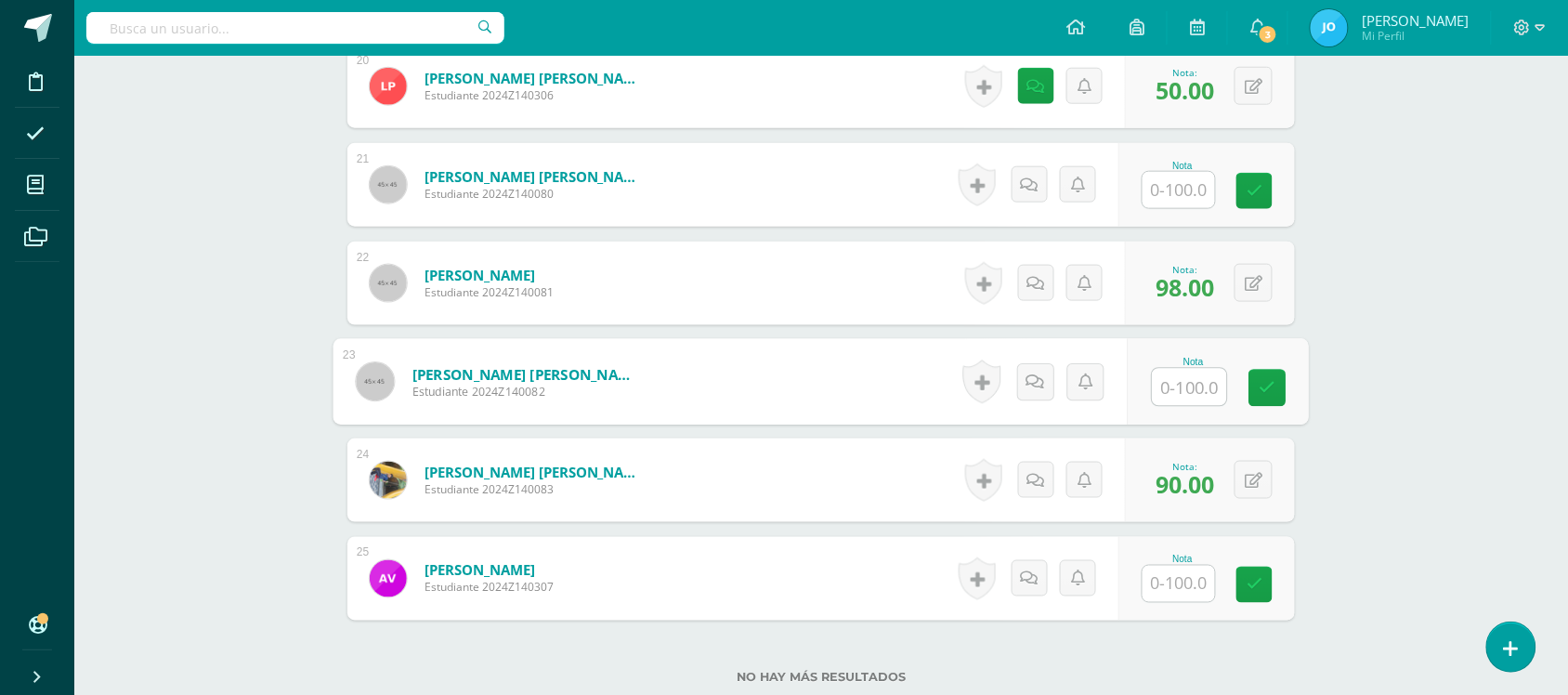
click at [1179, 390] on input "text" at bounding box center [1189, 387] width 74 height 37
type input "10"
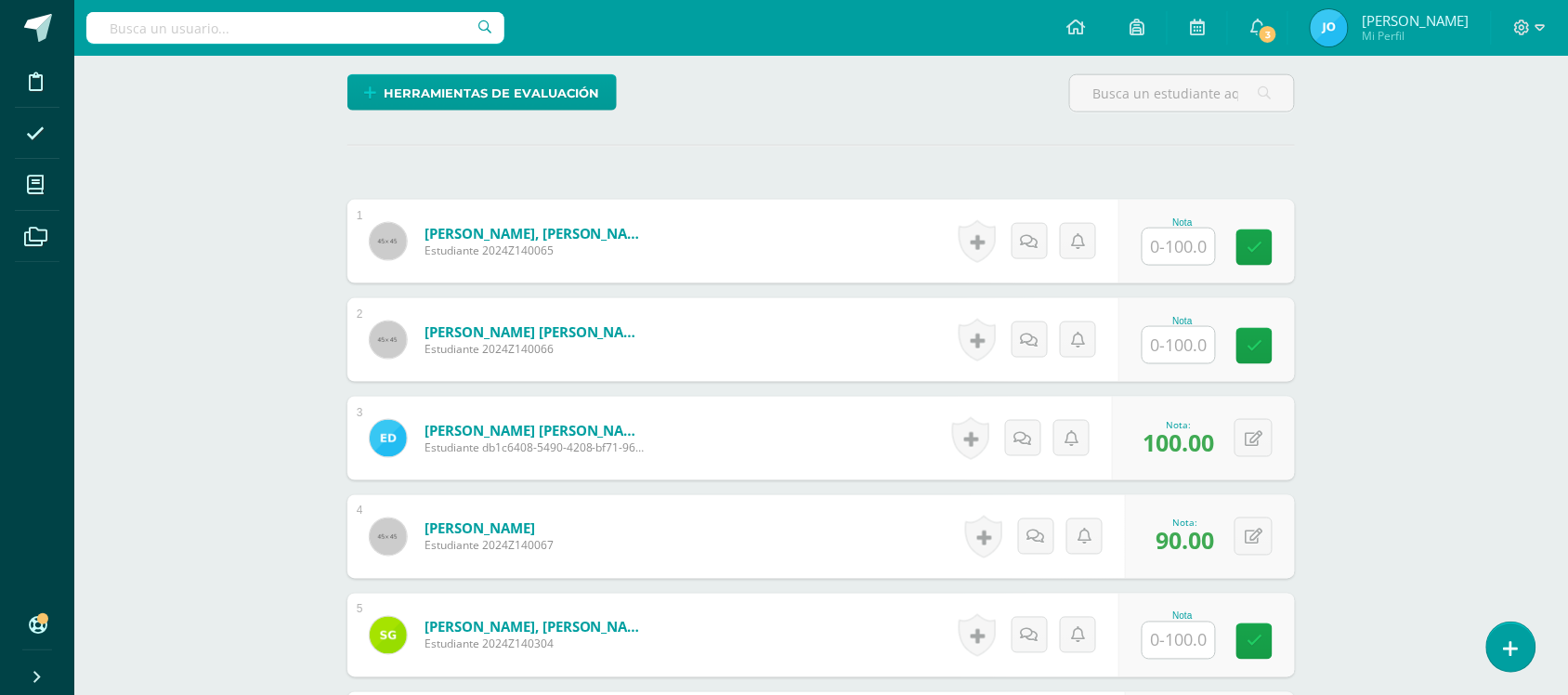
scroll to position [582, 0]
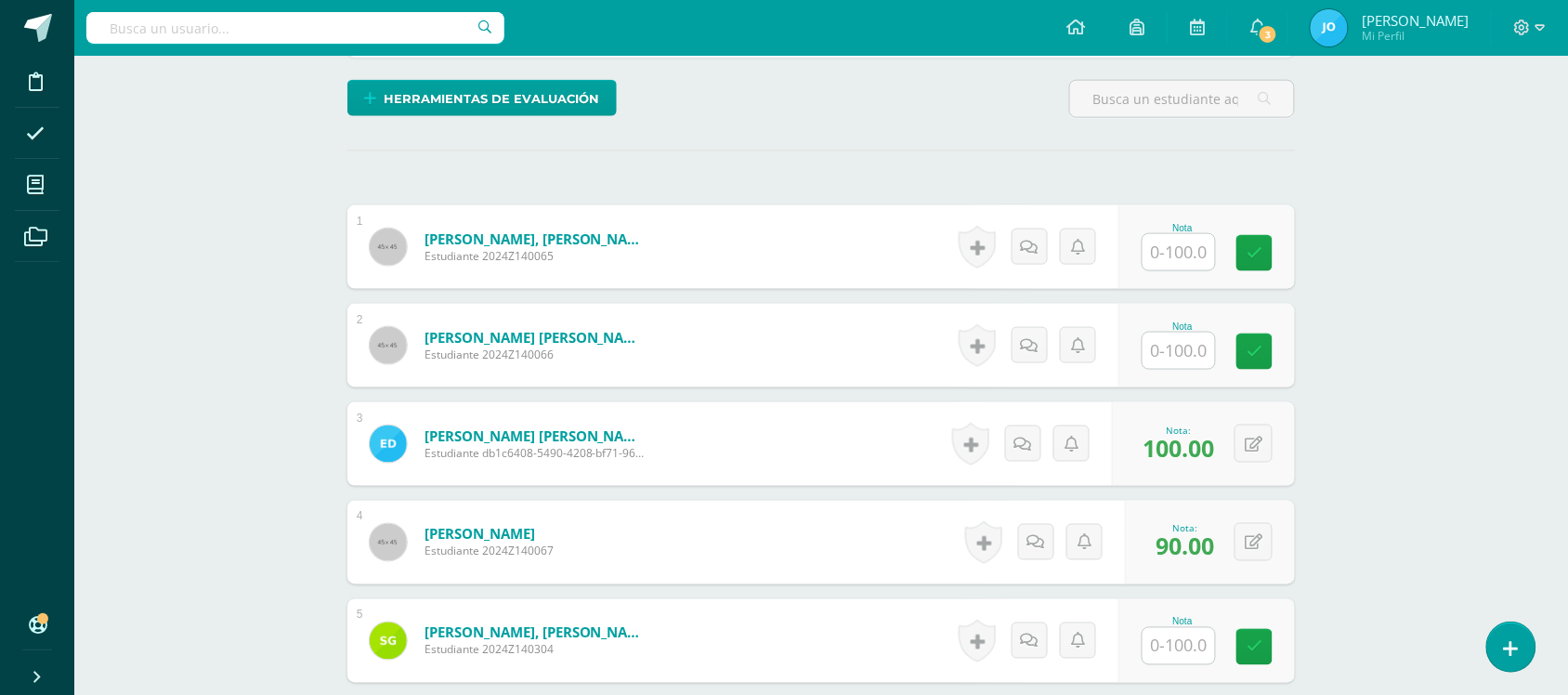
click at [1170, 238] on input "text" at bounding box center [1178, 252] width 72 height 36
type input "100"
type input "80"
drag, startPoint x: 1544, startPoint y: 219, endPoint x: 1568, endPoint y: 219, distance: 24.0
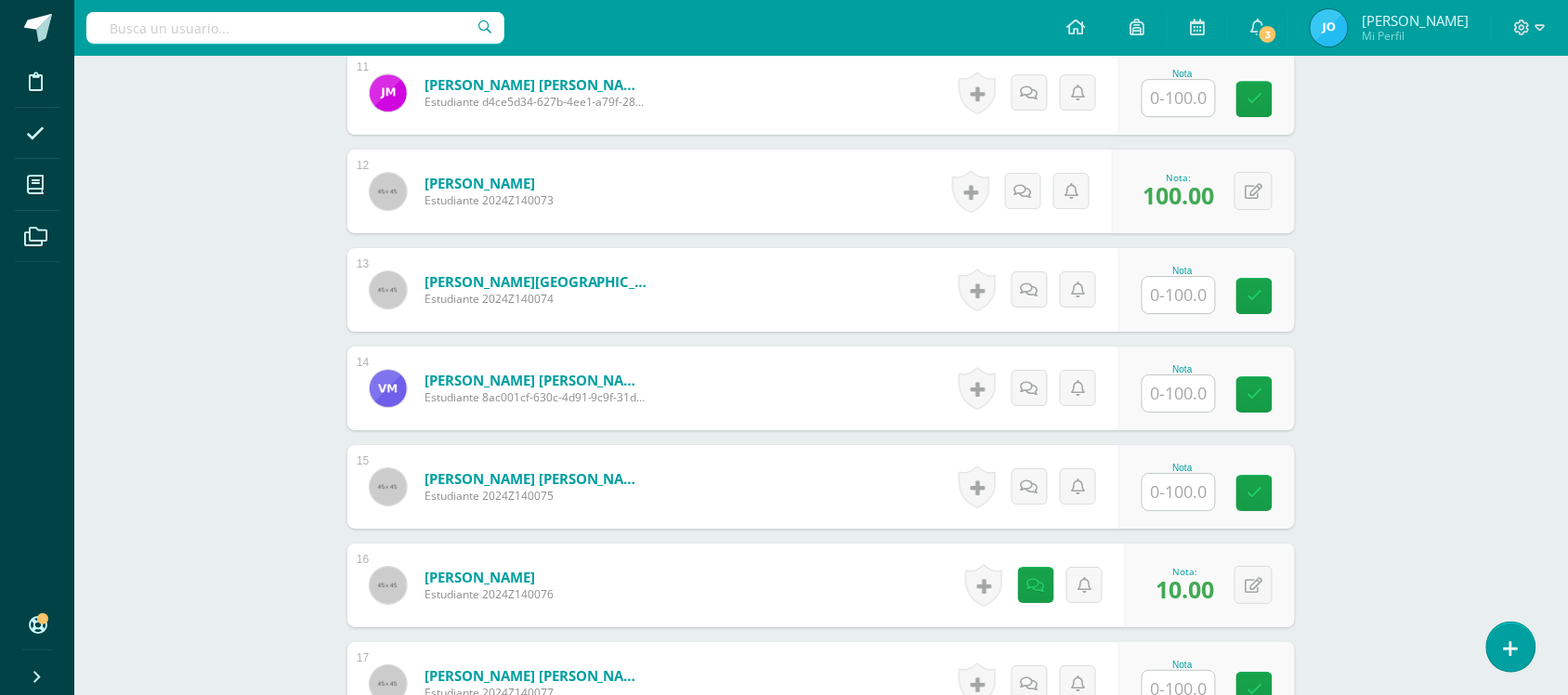
scroll to position [1734, 0]
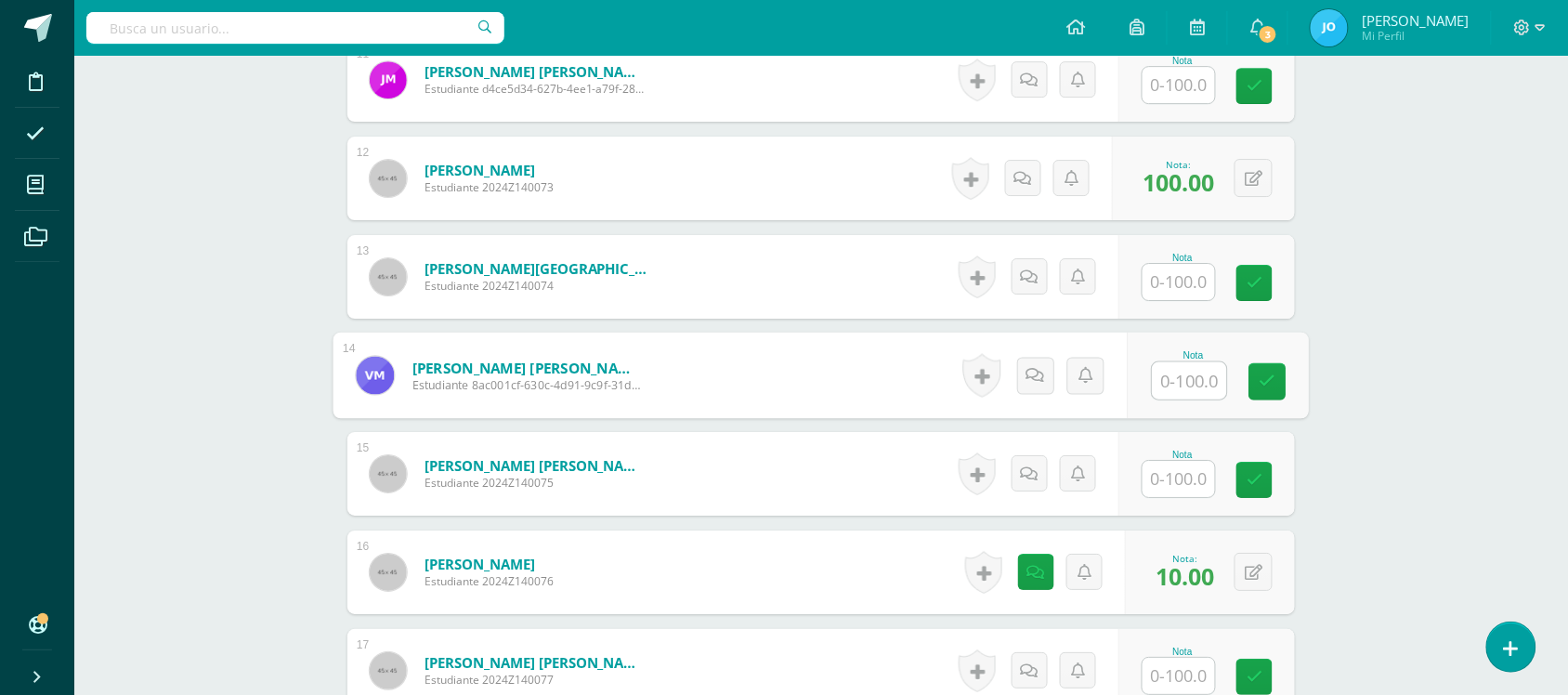
click at [1172, 382] on input "text" at bounding box center [1189, 380] width 74 height 37
type input "98"
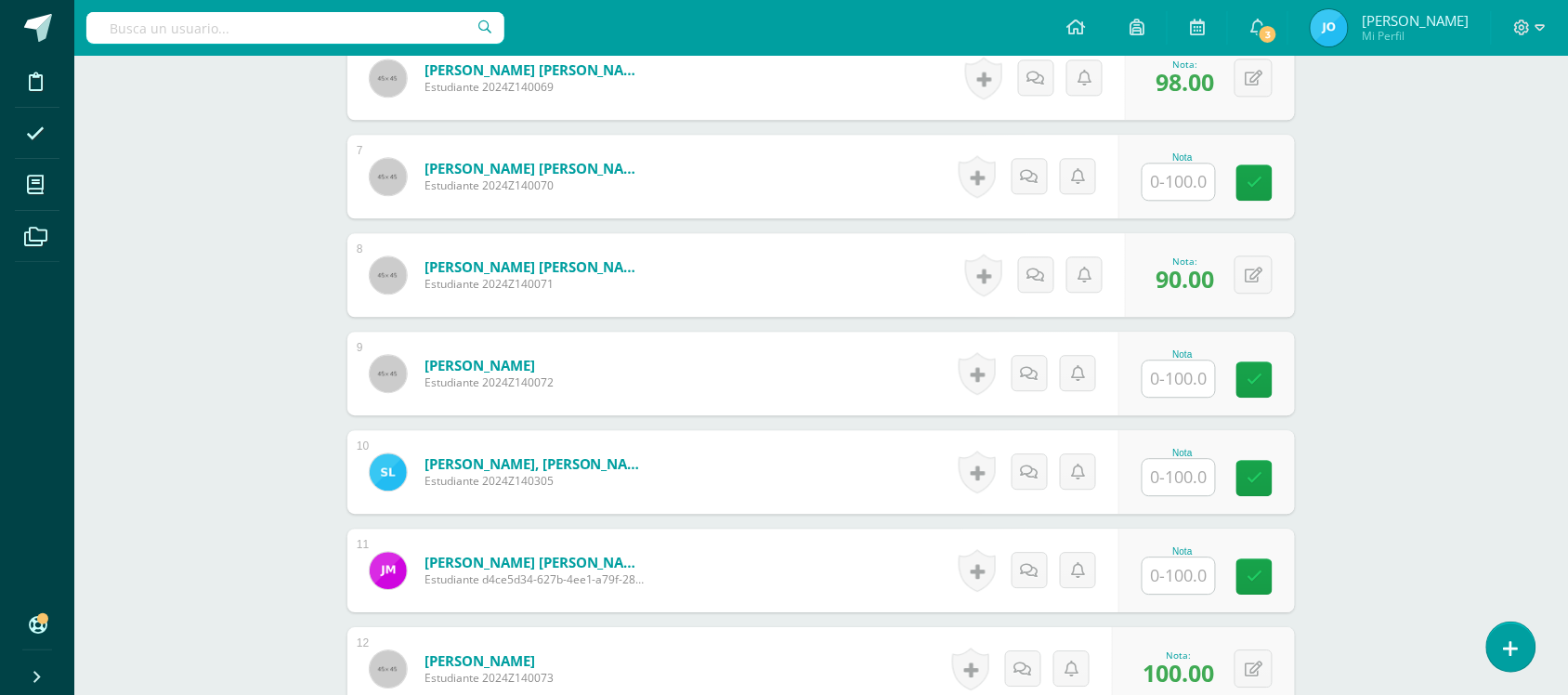
scroll to position [1222, 0]
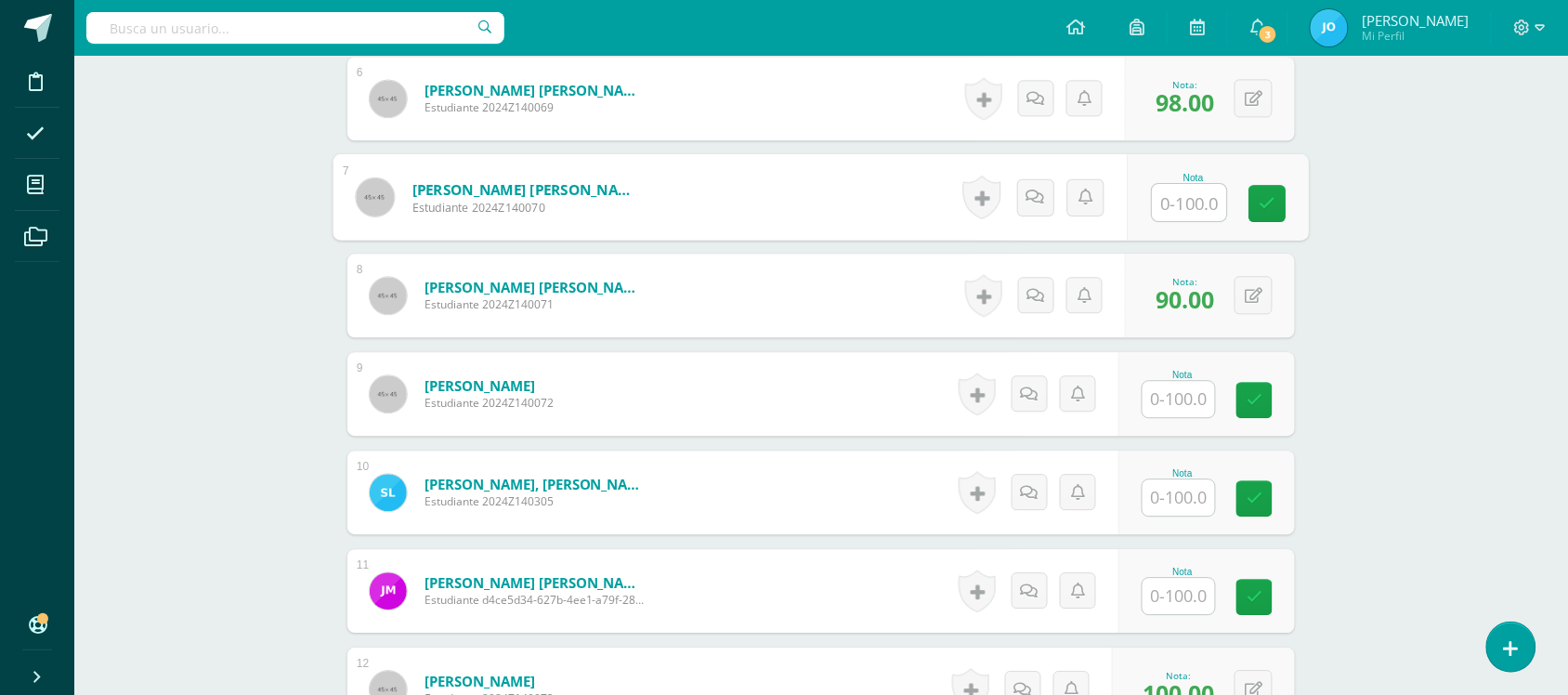
click at [1176, 214] on input "text" at bounding box center [1189, 202] width 74 height 37
type input "100"
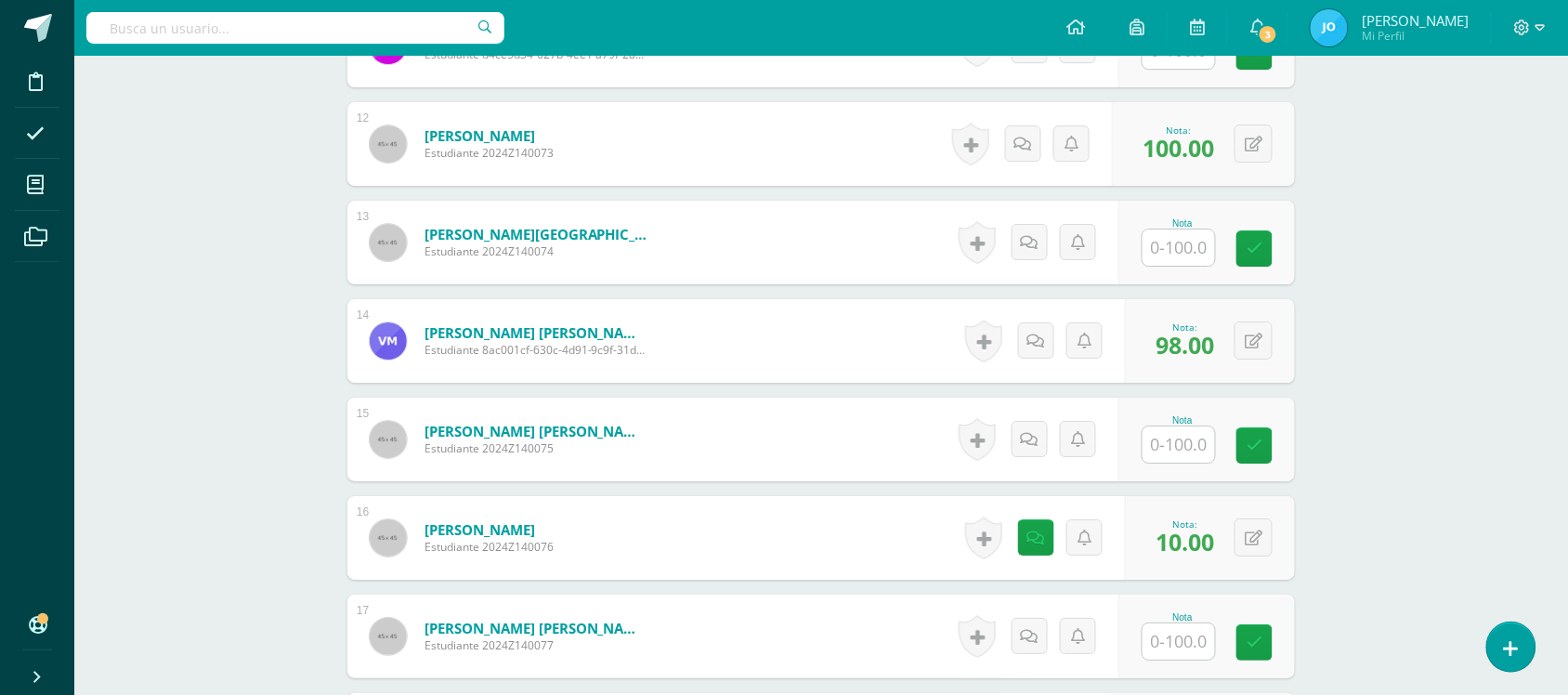
scroll to position [1781, 0]
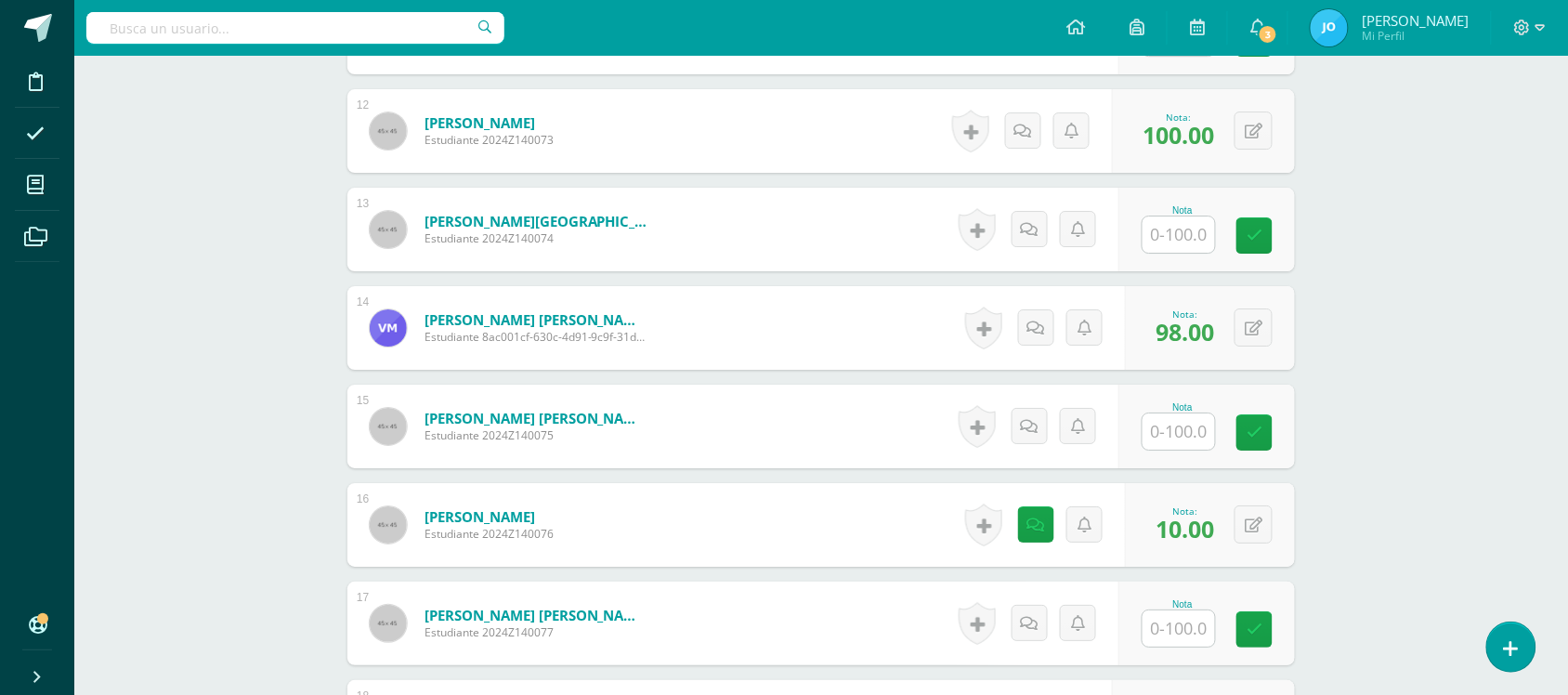
click at [1192, 228] on input "text" at bounding box center [1178, 234] width 72 height 36
type input "100"
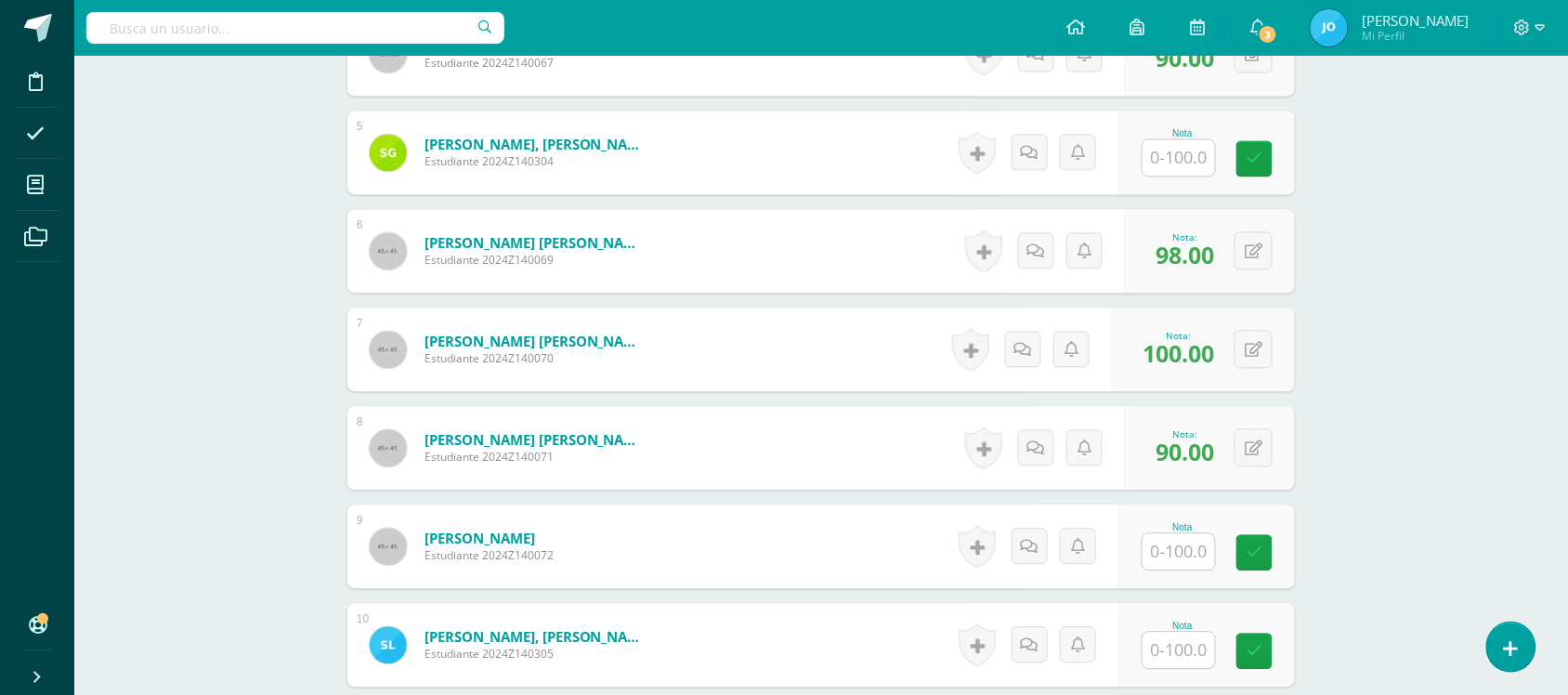
scroll to position [1051, 0]
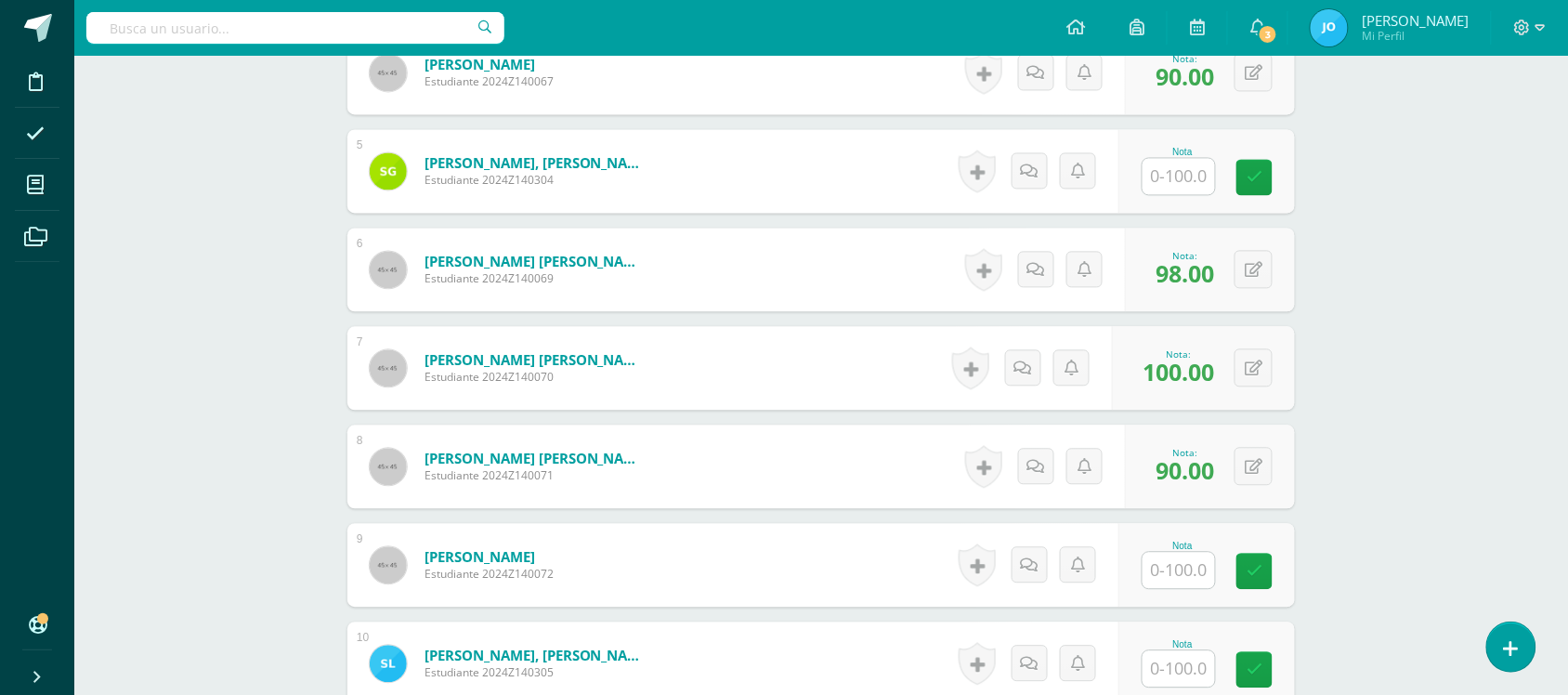
click at [1172, 178] on input "text" at bounding box center [1178, 176] width 72 height 36
type input "95"
click at [1171, 177] on span "95.00" at bounding box center [1184, 175] width 59 height 32
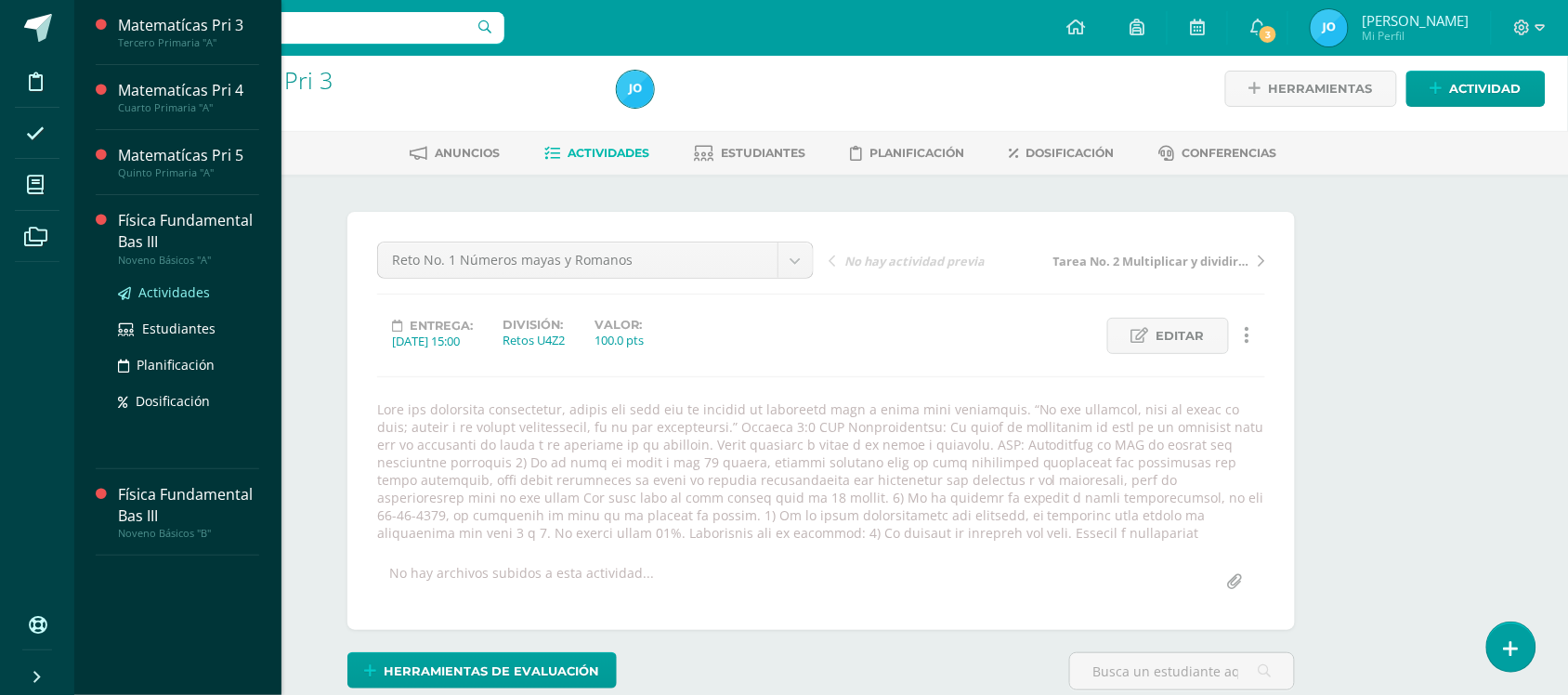
click at [161, 296] on span "Actividades" at bounding box center [174, 292] width 71 height 18
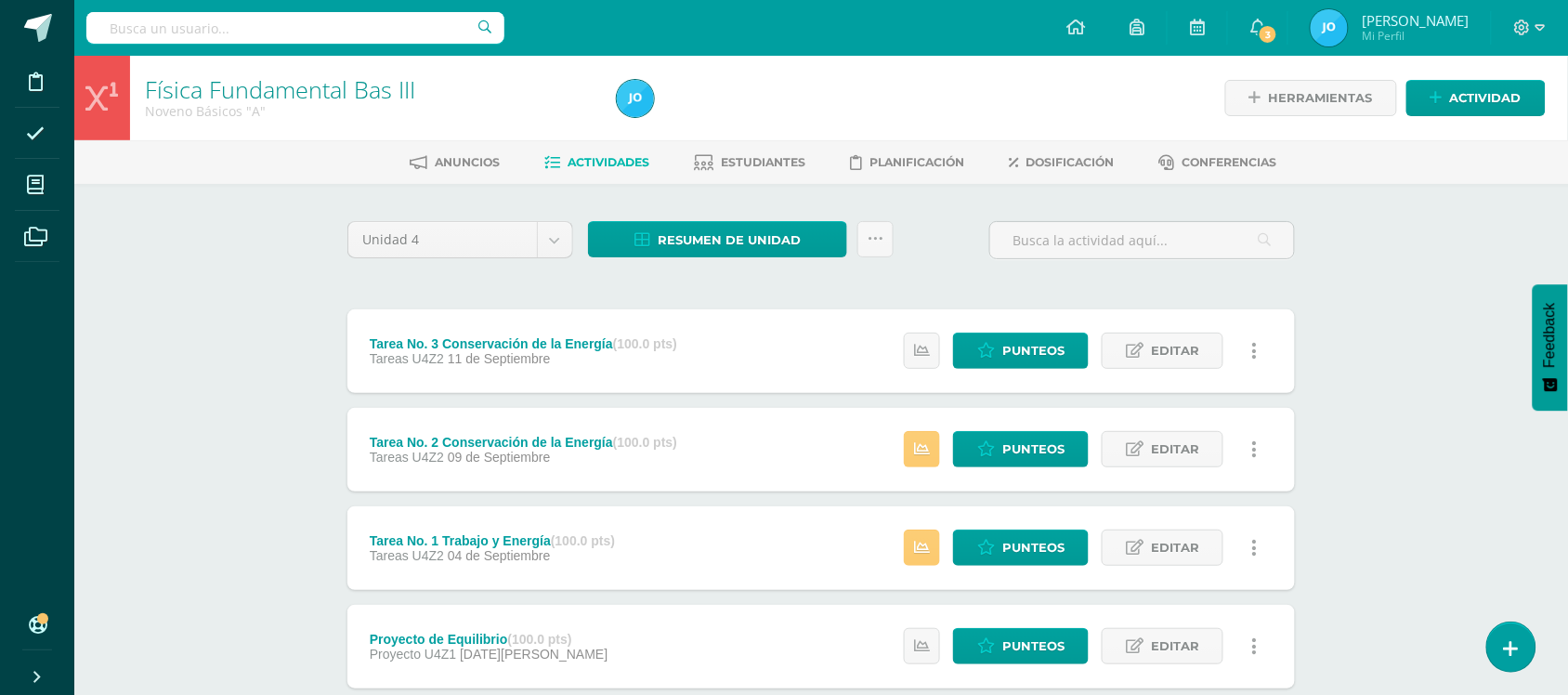
click at [596, 432] on div "Tarea No. 2 Conservación de la Energía (100.0 pts) Tareas U4Z2 [DATE]" at bounding box center [523, 450] width 352 height 83
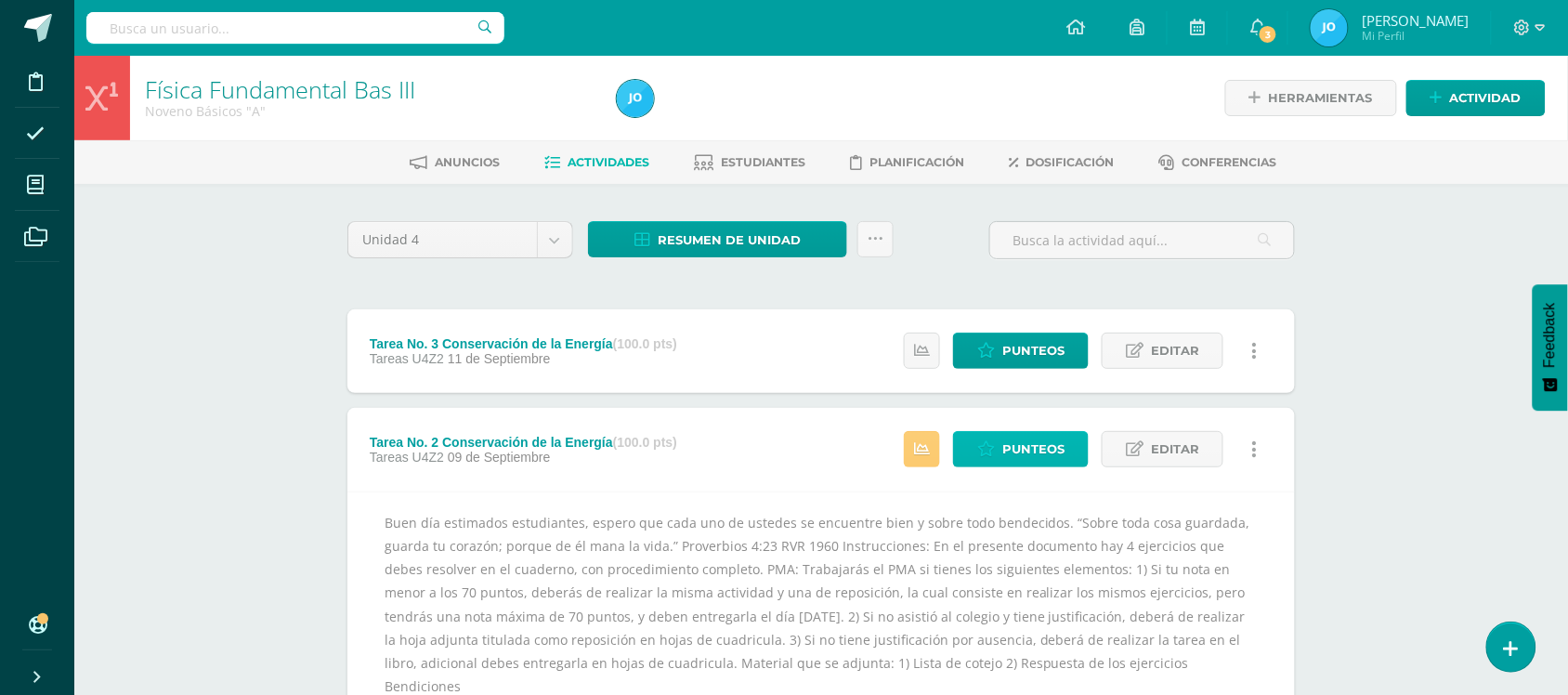
click at [1036, 442] on span "Punteos" at bounding box center [1033, 449] width 63 height 35
